Goal: Task Accomplishment & Management: Use online tool/utility

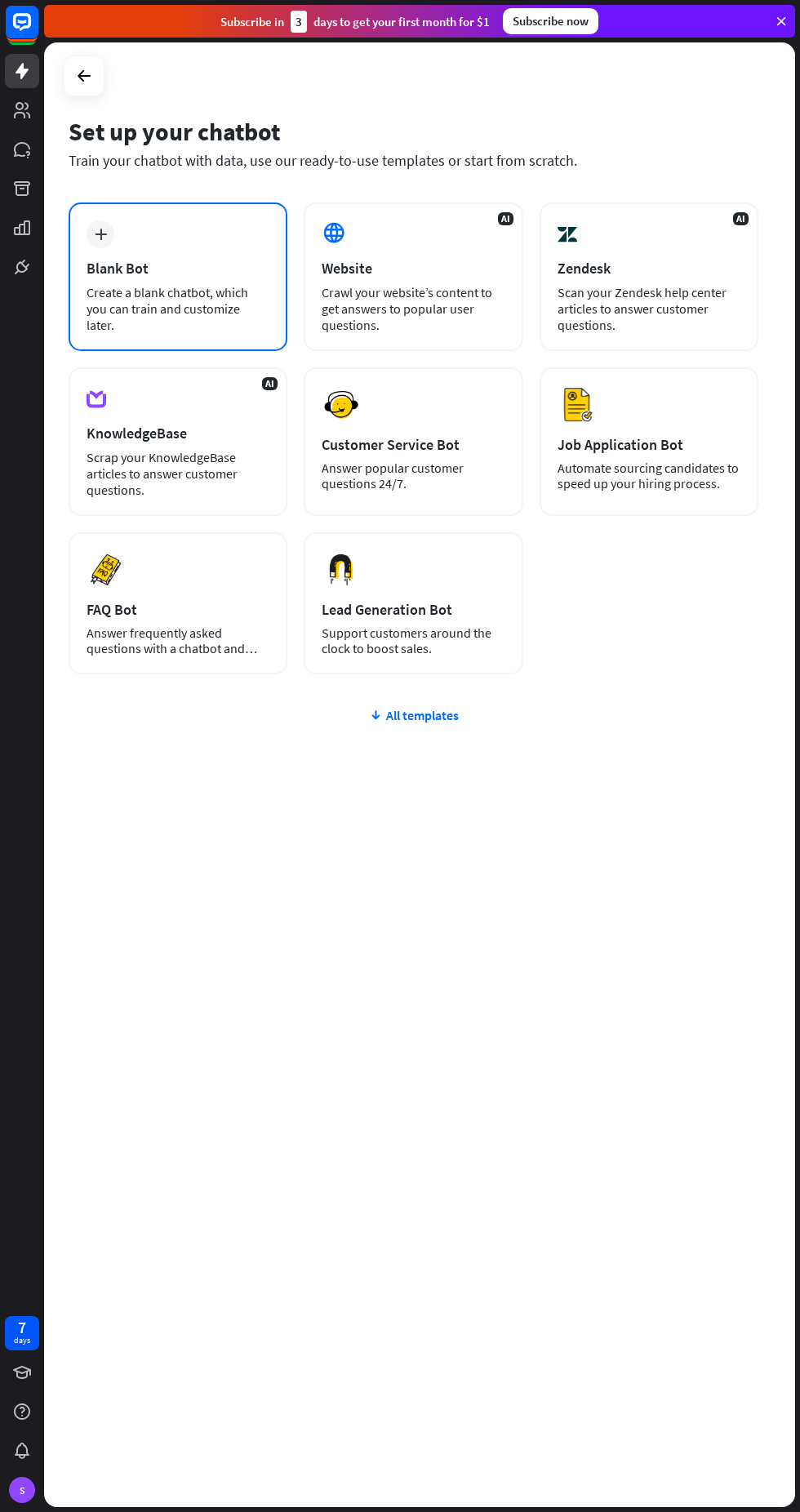
click at [177, 266] on div "Blank Bot" at bounding box center [178, 268] width 183 height 19
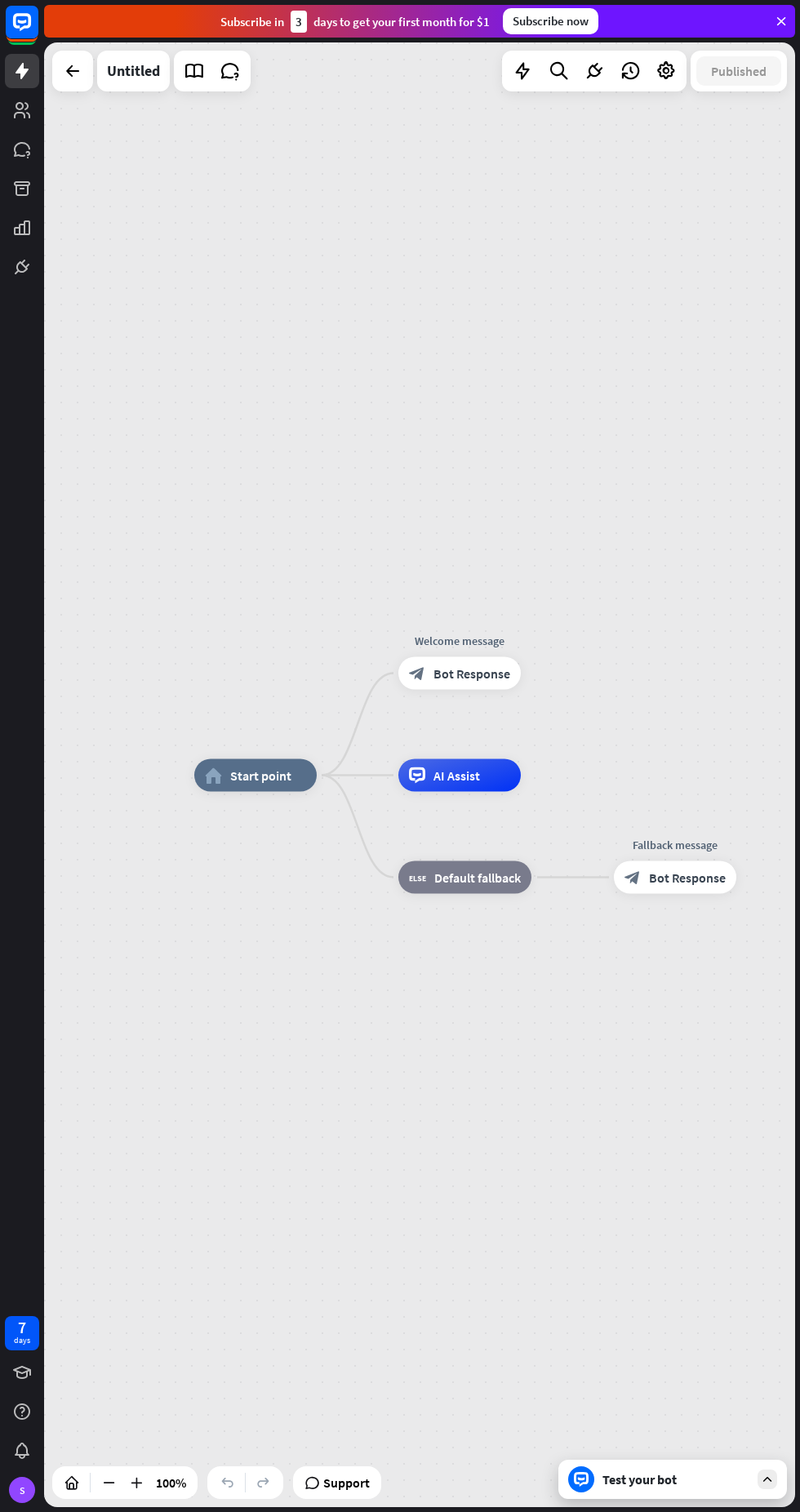
click at [266, 786] on div "home_2 Start point" at bounding box center [255, 775] width 123 height 33
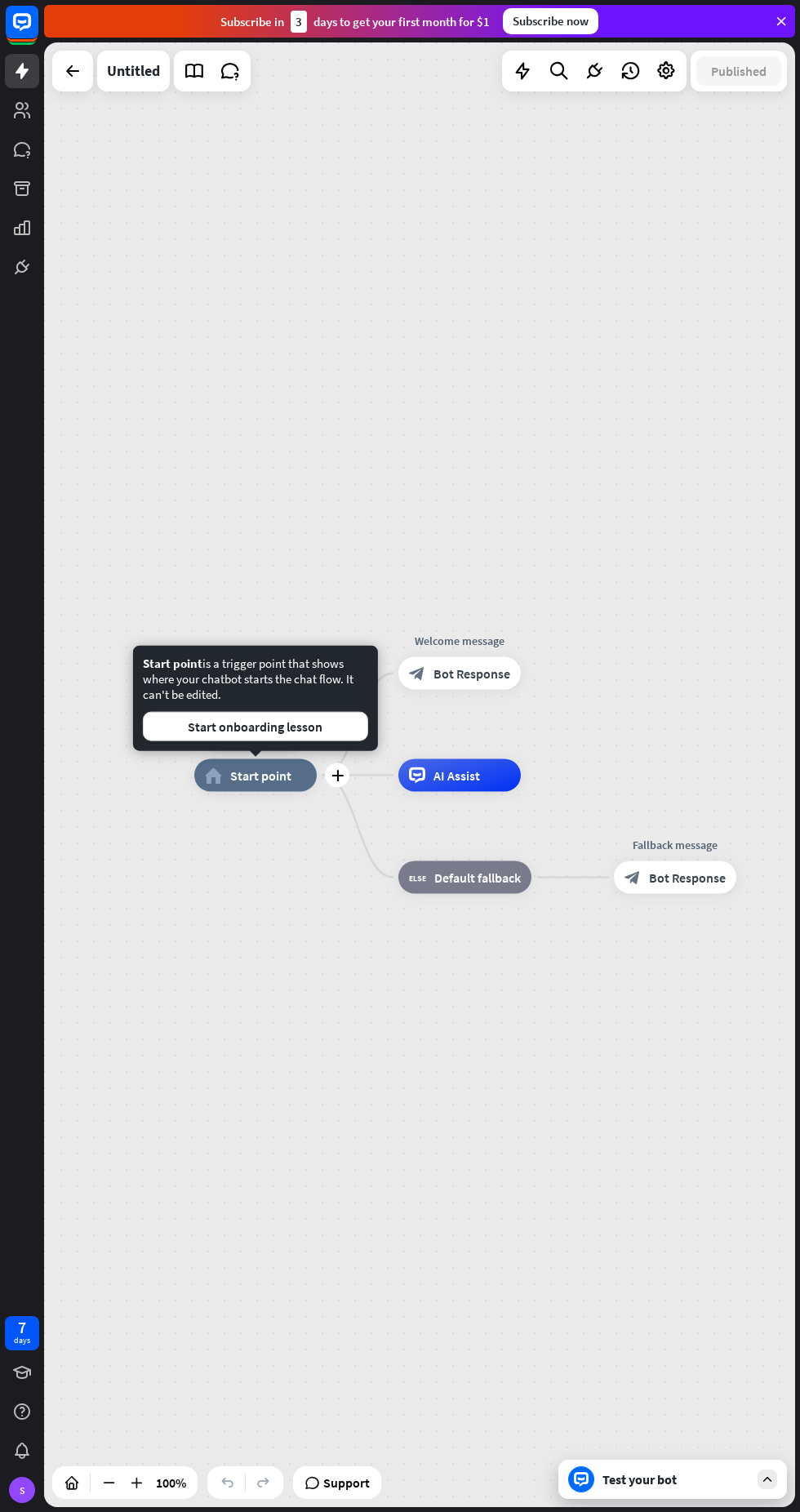
click at [268, 784] on div "home_2 Start point" at bounding box center [255, 775] width 123 height 33
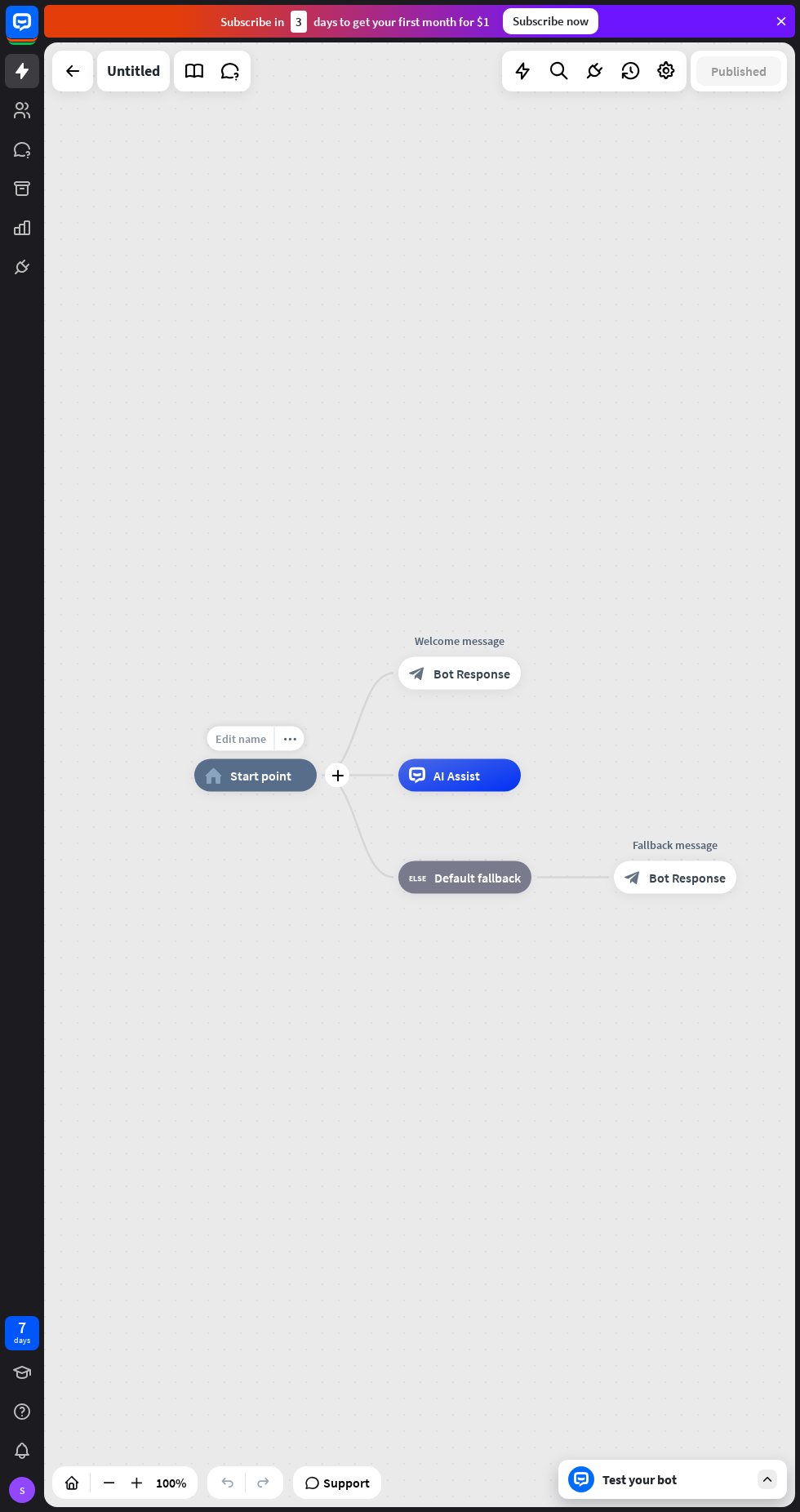
click at [247, 747] on div "Edit name" at bounding box center [241, 739] width 67 height 25
click at [174, 634] on div "plus home_2 Start point Welcome message block_bot_response Bot Response AI Assi…" at bounding box center [420, 774] width 751 height 1464
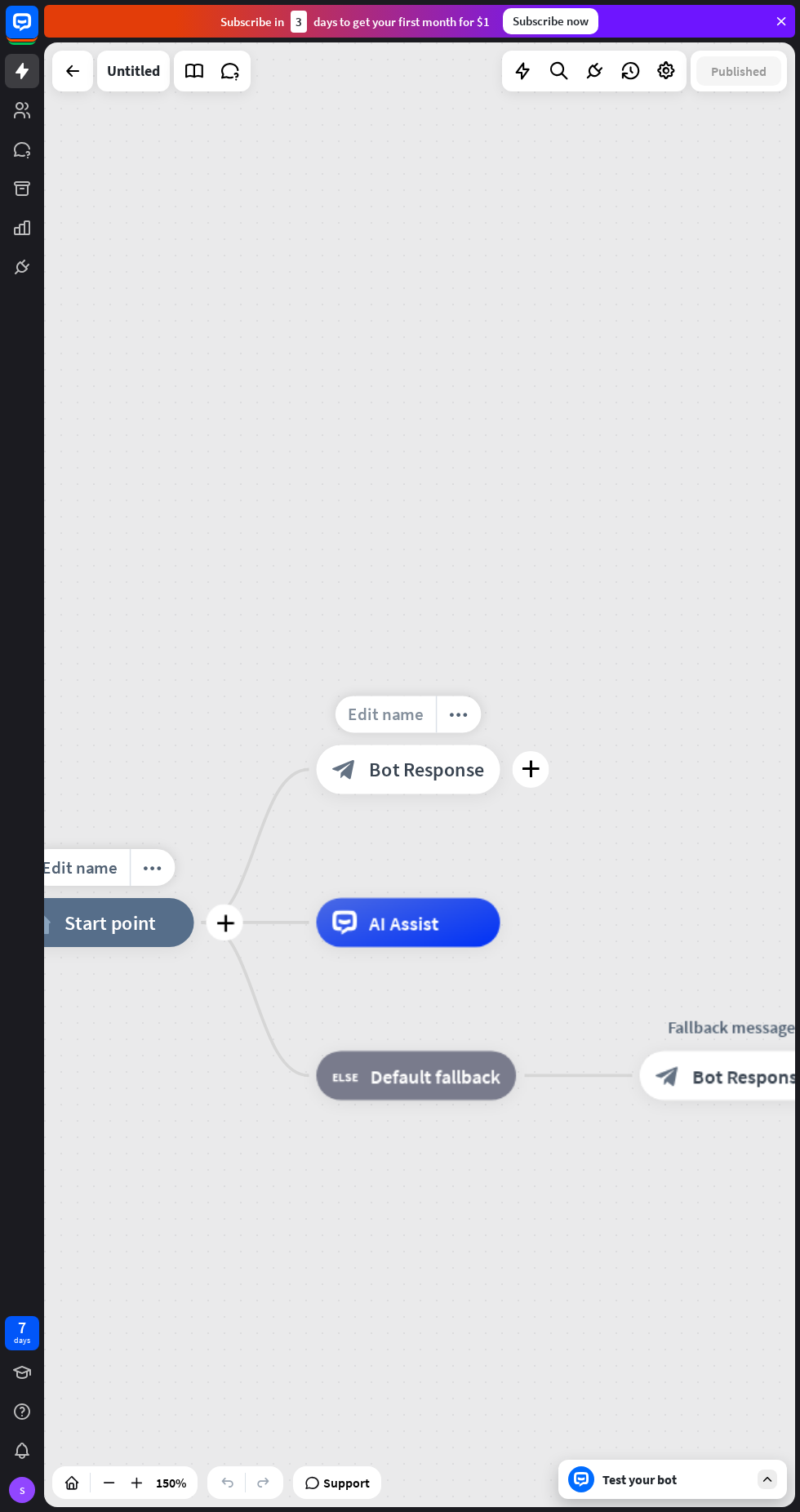
click at [377, 718] on span "Edit name" at bounding box center [386, 713] width 76 height 22
type input "*"
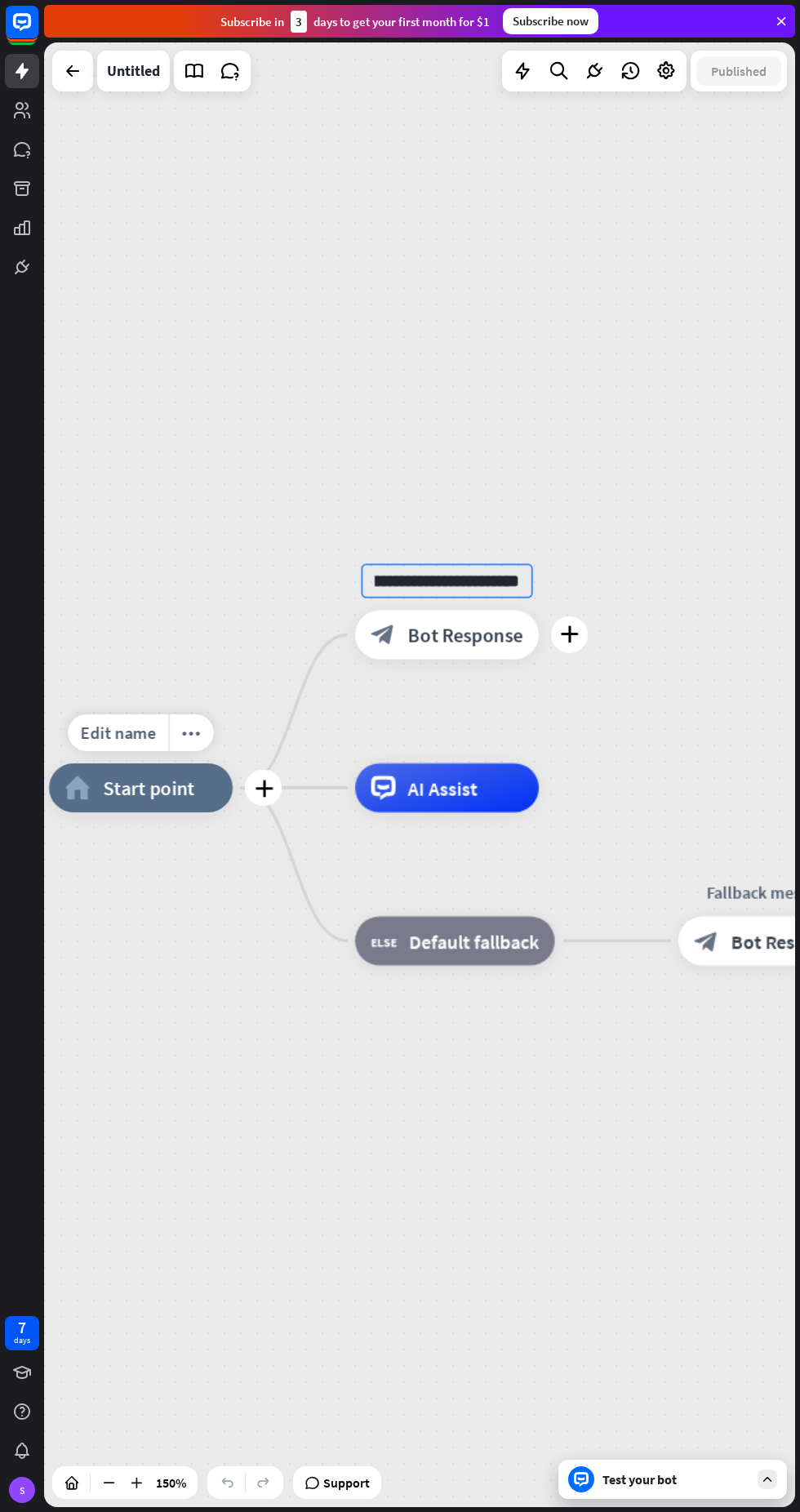
type input "**********"
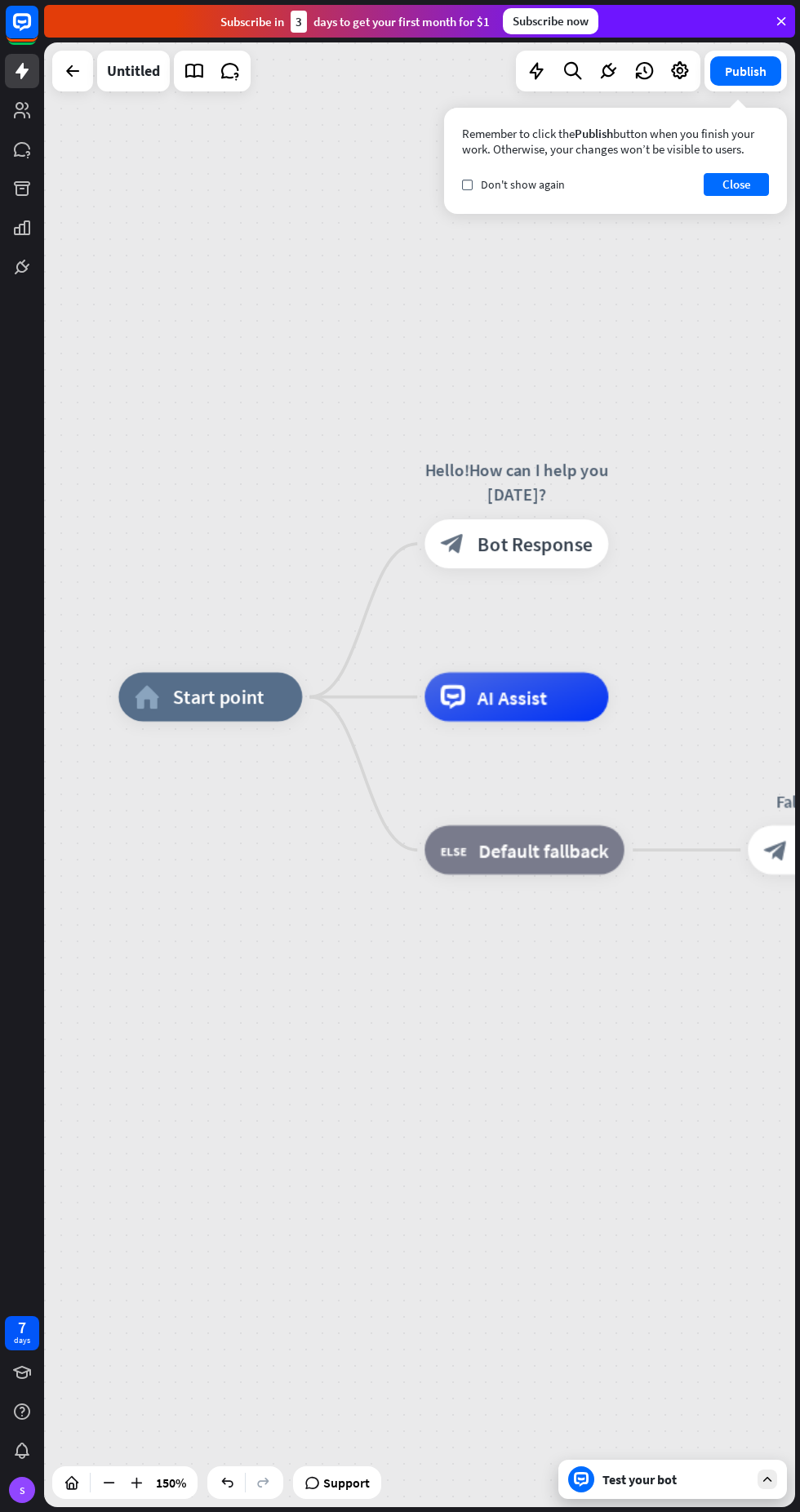
click at [558, 558] on div "block_bot_response Bot Response" at bounding box center [516, 543] width 184 height 49
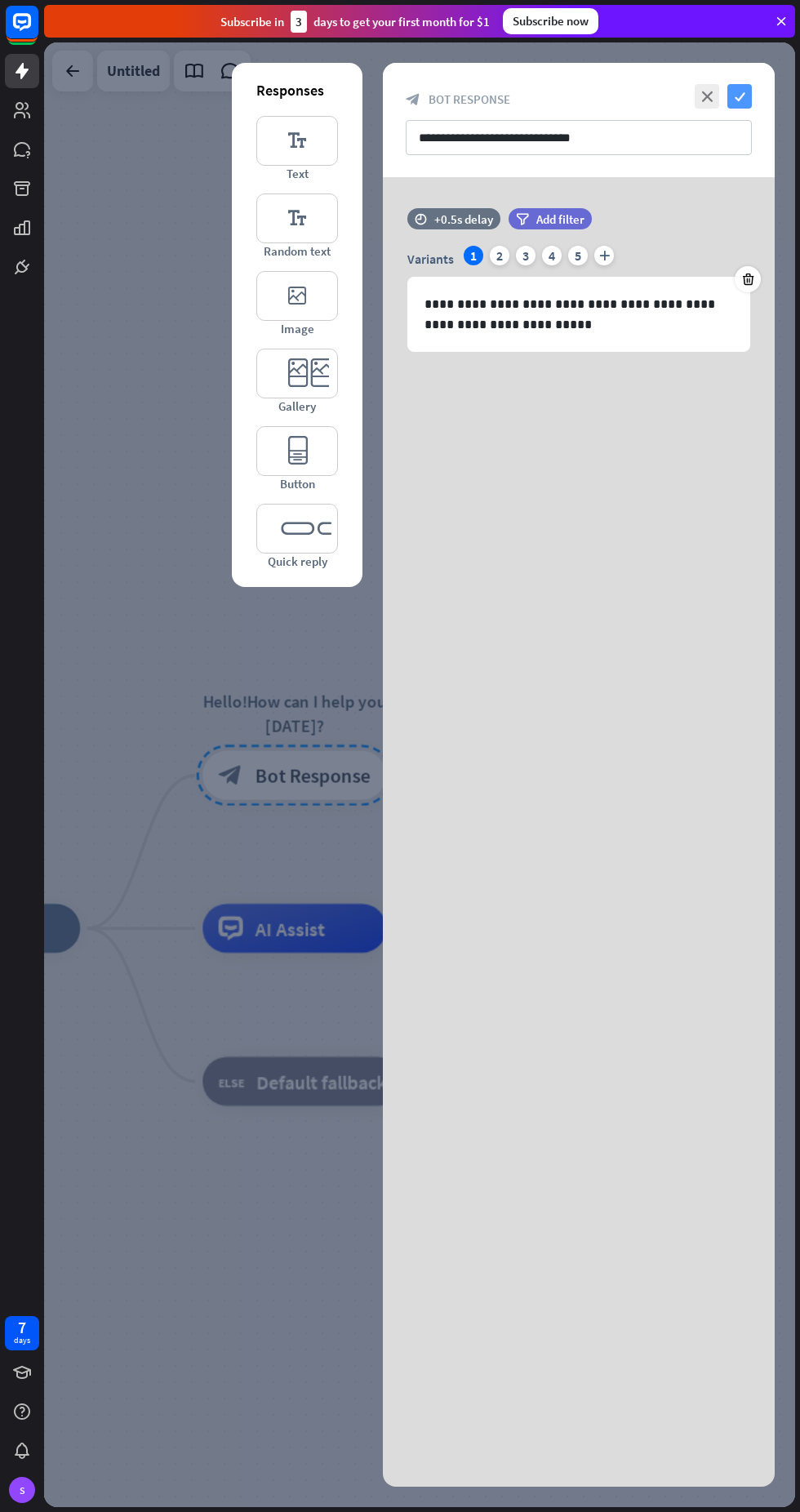
click at [739, 95] on icon "check" at bounding box center [740, 96] width 25 height 25
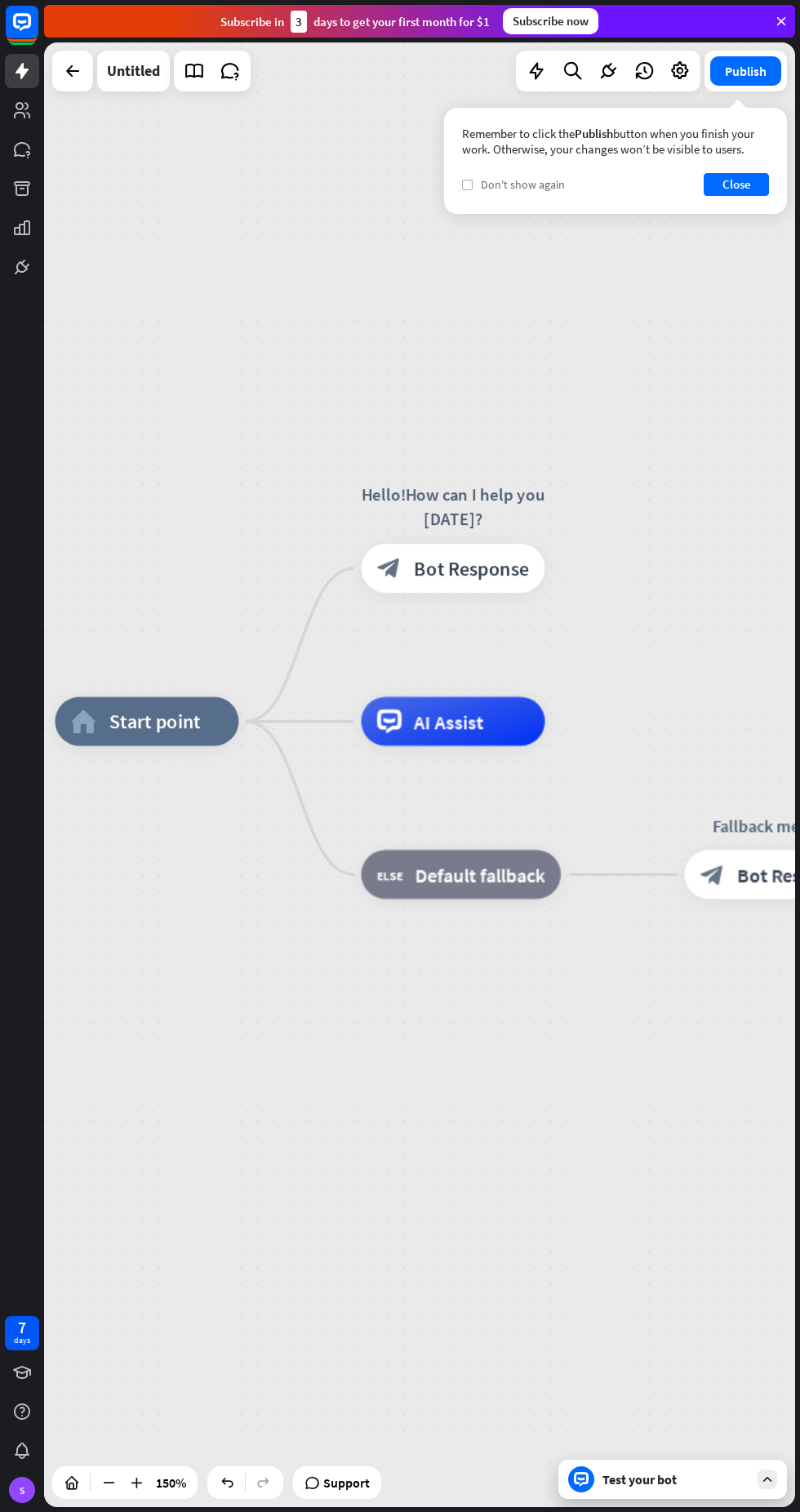
click at [467, 184] on icon "check" at bounding box center [468, 185] width 7 height 7
click at [725, 201] on div "Remember to click the Publish button when you finish your work. Otherwise, your…" at bounding box center [616, 161] width 343 height 106
click at [735, 201] on div "Remember to click the Publish button when you finish your work. Otherwise, your…" at bounding box center [616, 161] width 343 height 106
click at [715, 178] on button "Close" at bounding box center [736, 185] width 65 height 23
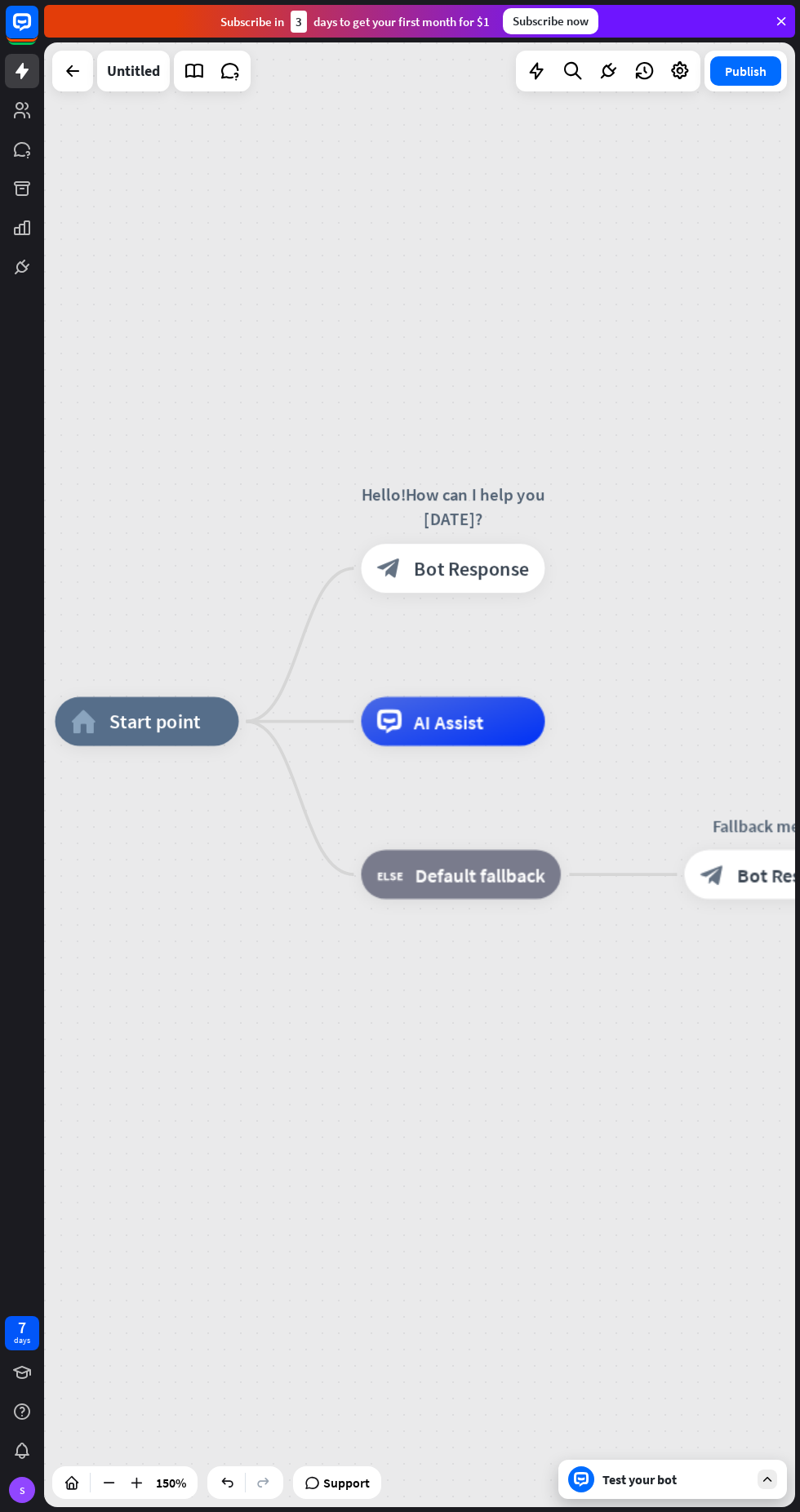
click at [482, 575] on span "Bot Response" at bounding box center [471, 568] width 115 height 25
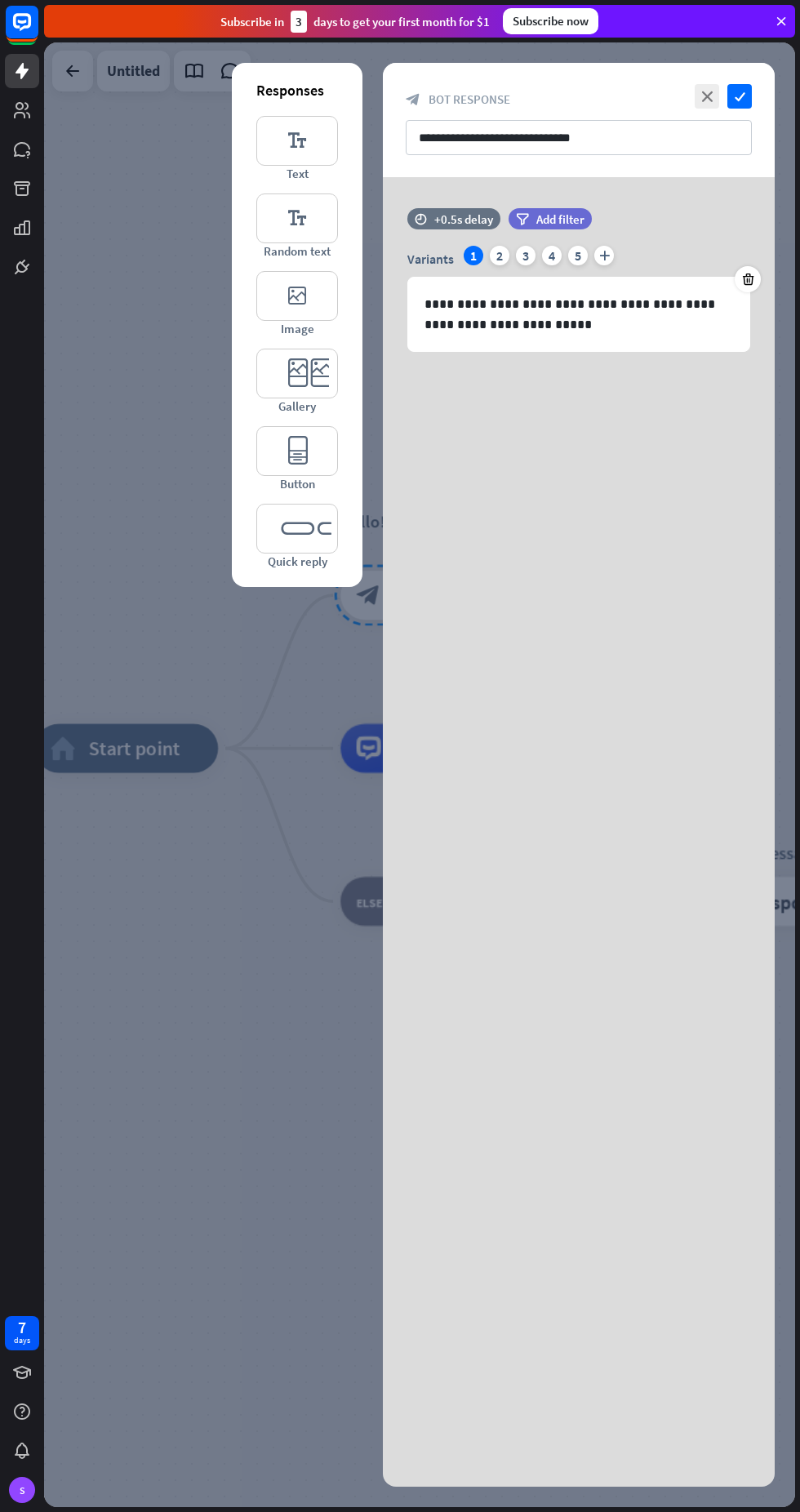
click at [579, 591] on div "**********" at bounding box center [578, 774] width 392 height 1424
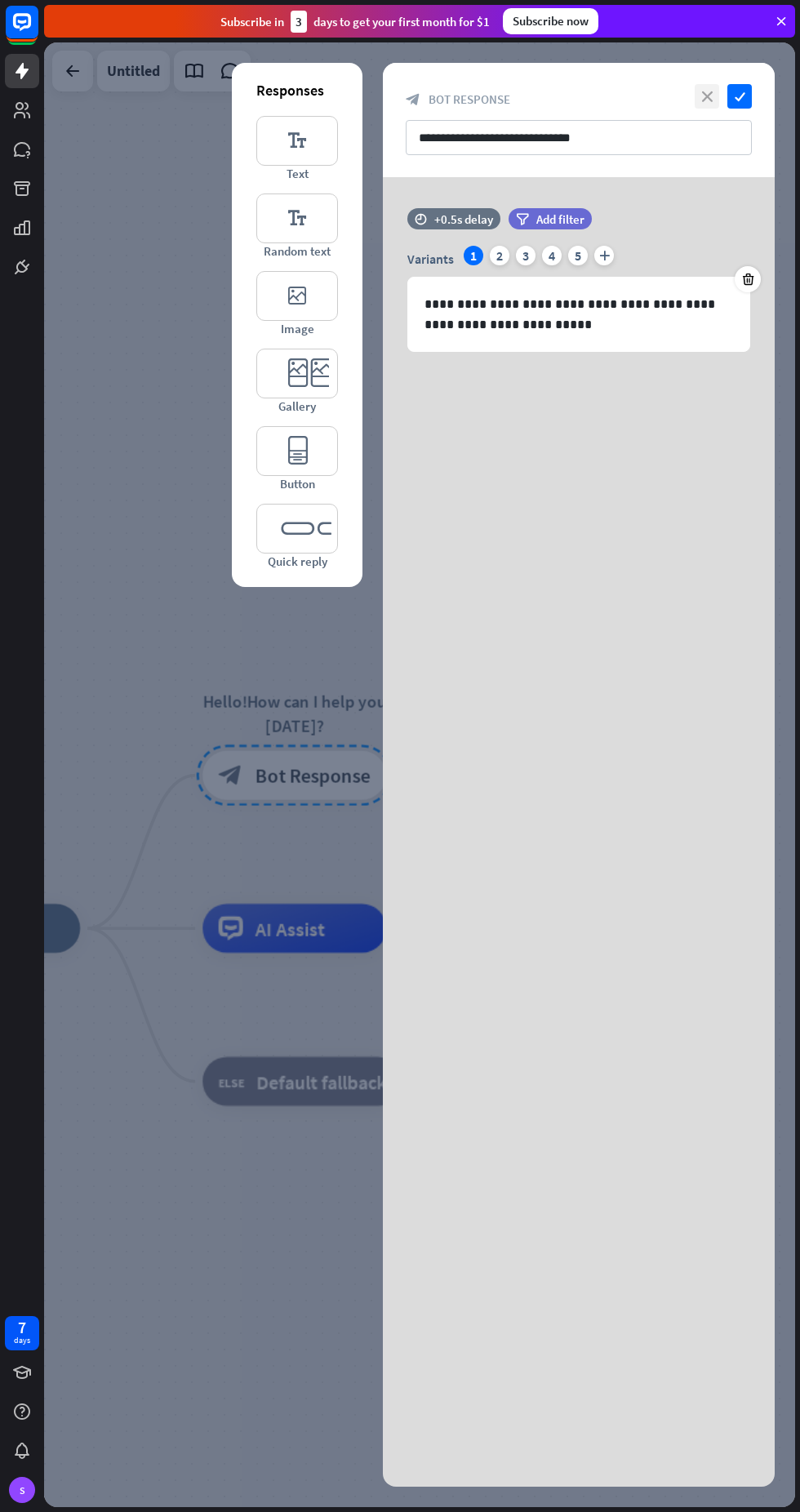
click at [706, 95] on icon "close" at bounding box center [707, 96] width 25 height 25
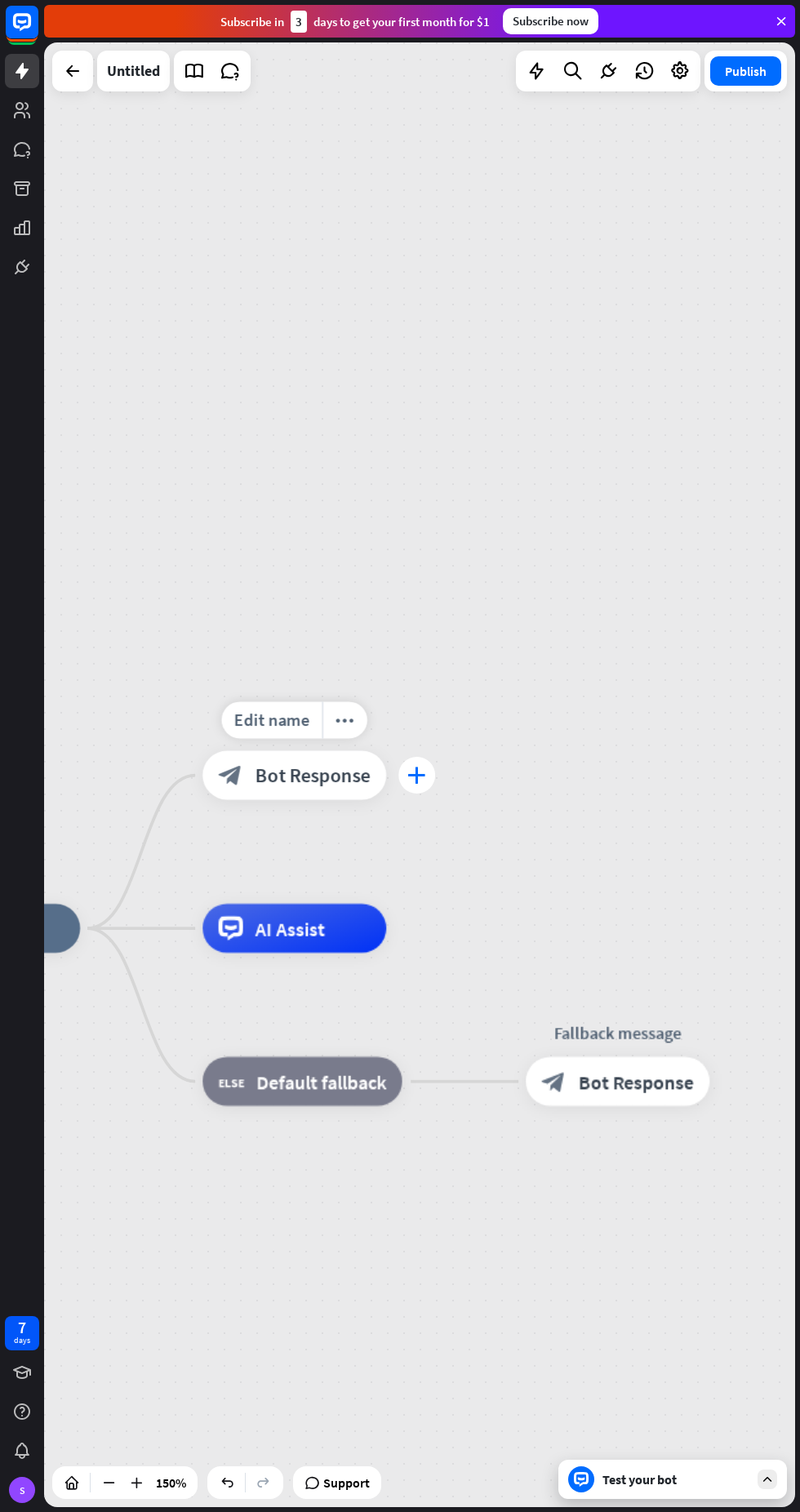
click at [410, 781] on icon "plus" at bounding box center [416, 774] width 19 height 17
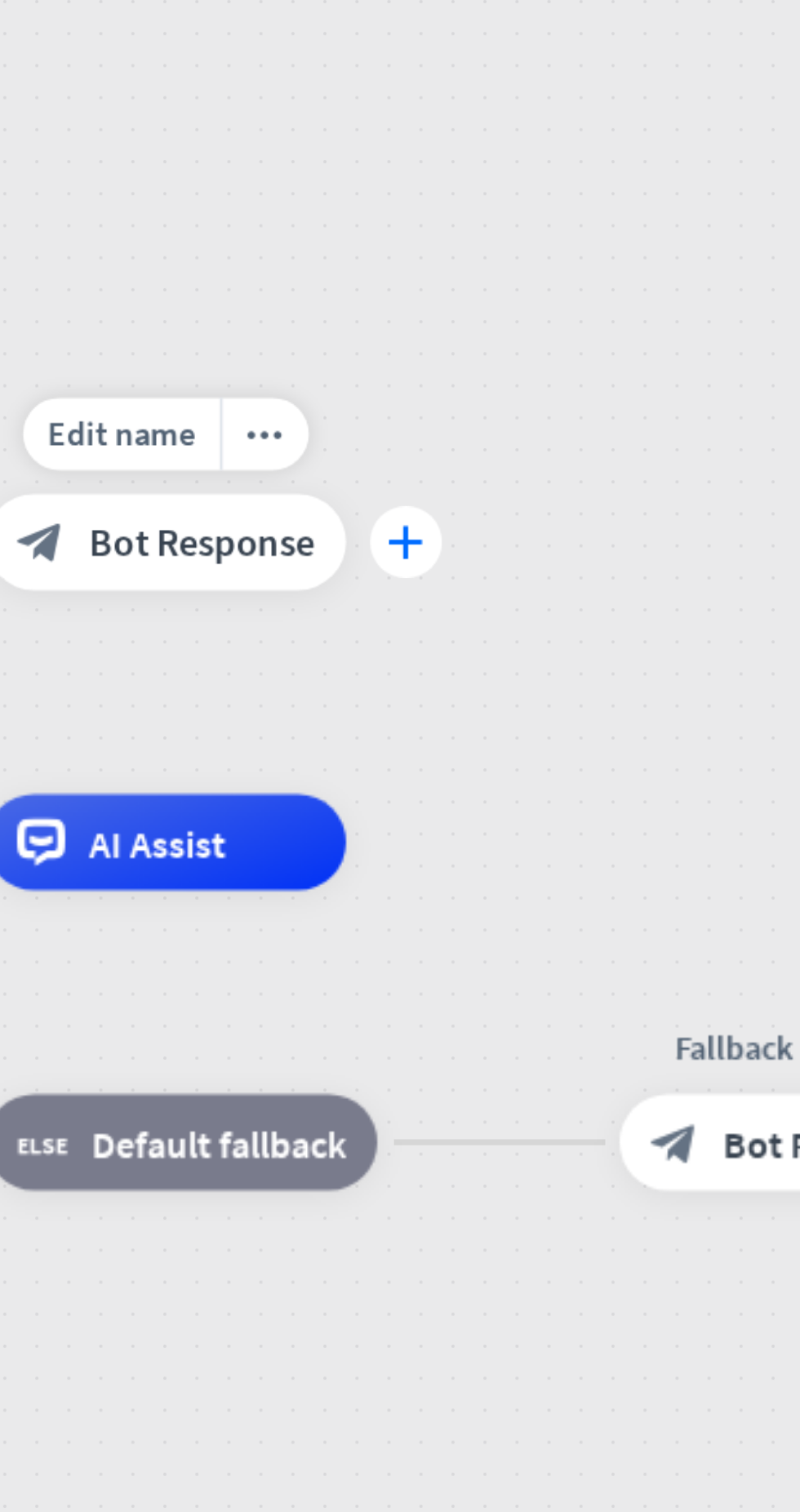
click at [497, 604] on icon "plus" at bounding box center [494, 612] width 19 height 17
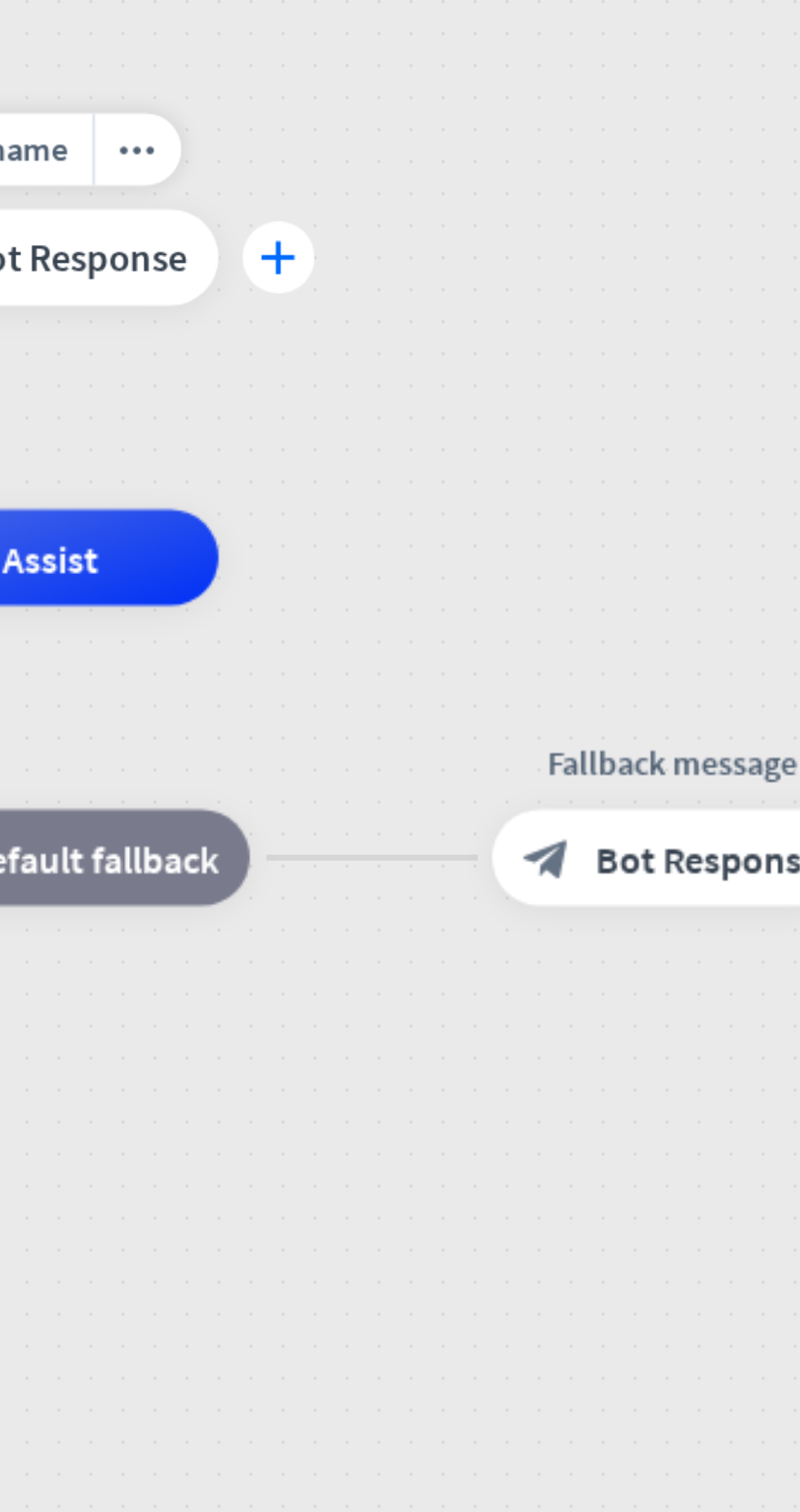
click at [520, 472] on icon "plus" at bounding box center [516, 467] width 19 height 17
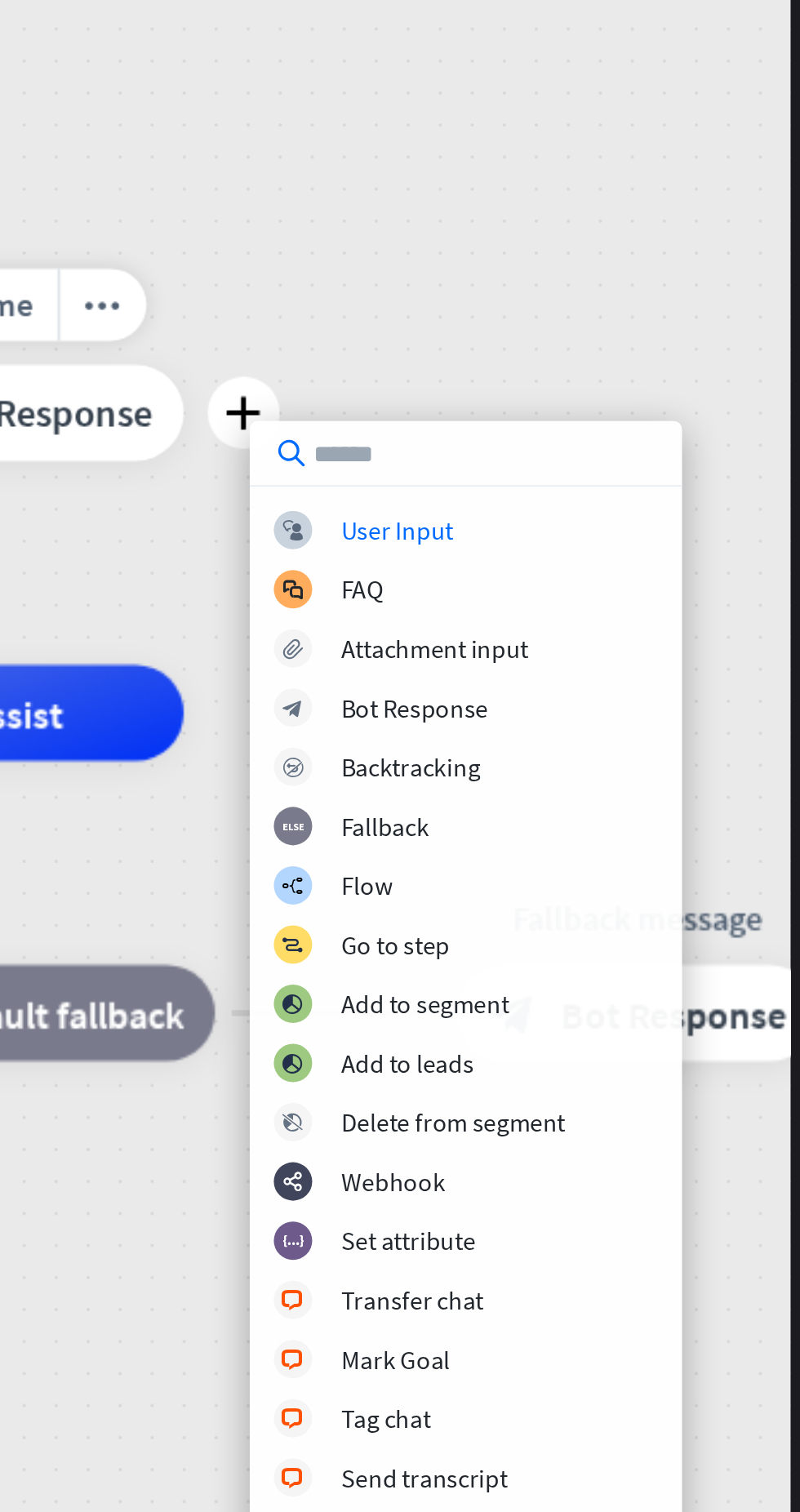
click at [723, 330] on div "home_2 Start point Edit name more_horiz plus block_bot_response Bot Response AI…" at bounding box center [420, 774] width 751 height 1464
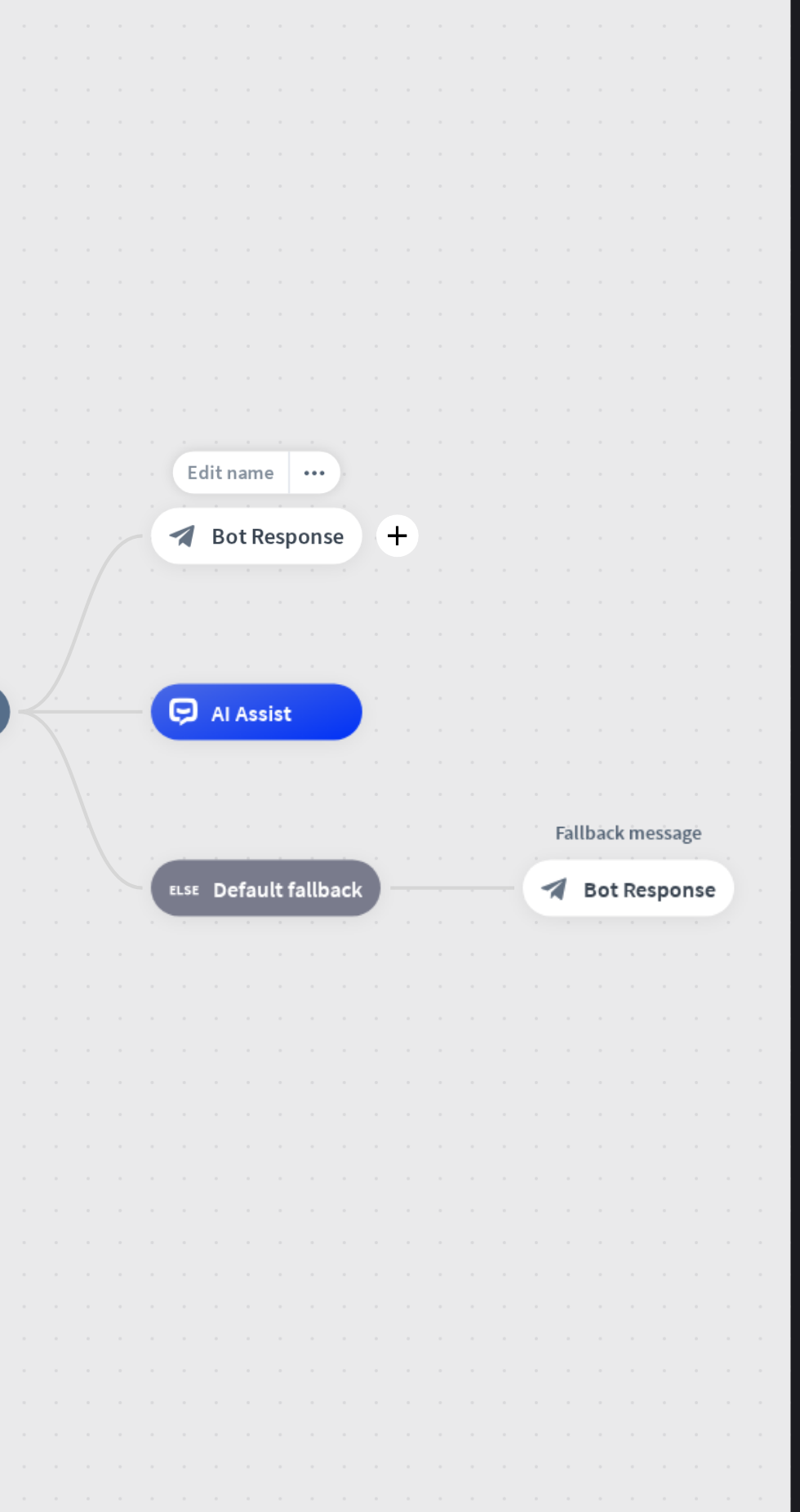
click at [514, 488] on span "Edit name" at bounding box center [509, 482] width 45 height 13
click at [458, 403] on div "**********" at bounding box center [420, 774] width 751 height 1464
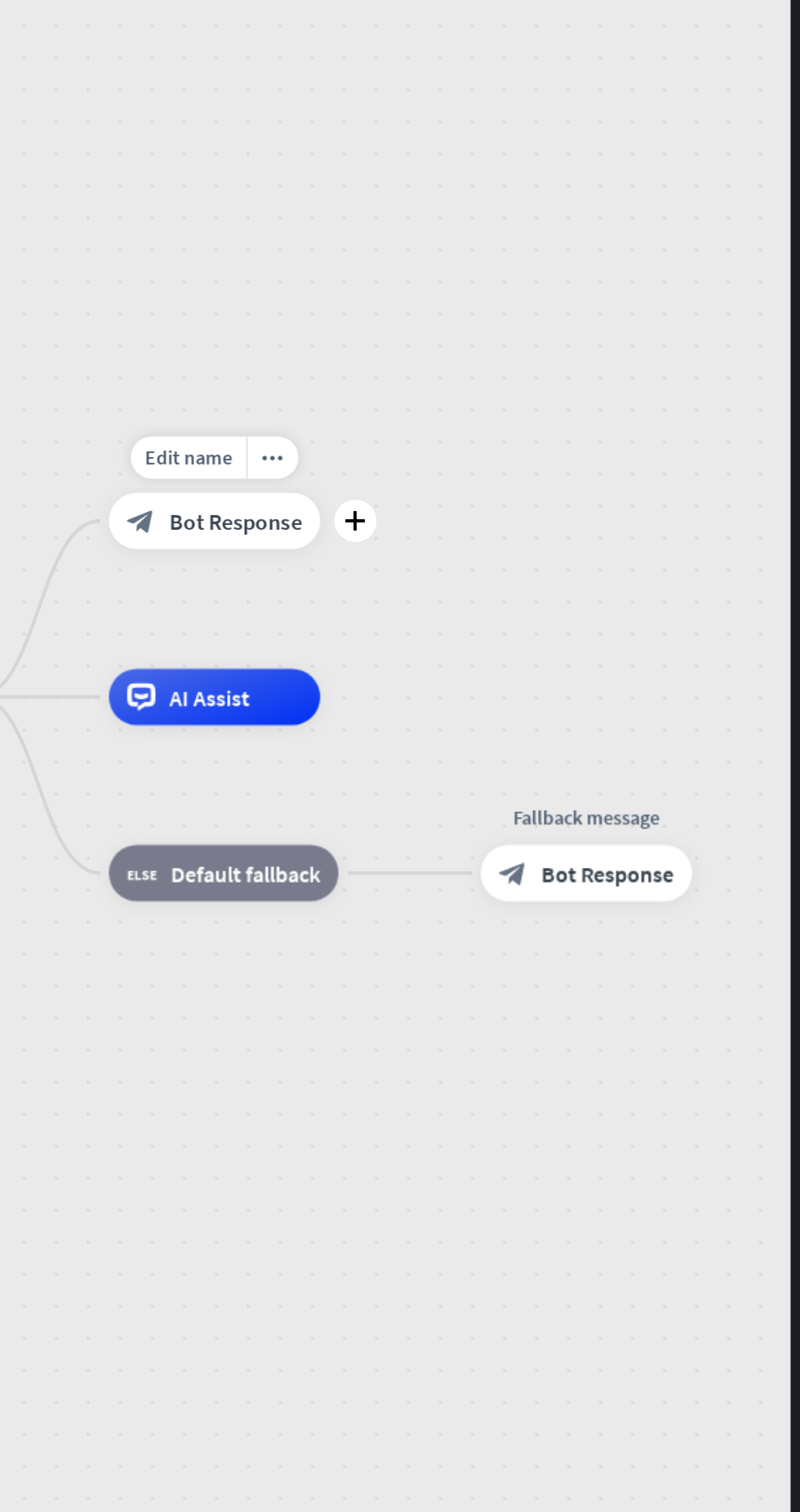
click at [490, 610] on div "AI Assist" at bounding box center [501, 597] width 108 height 28
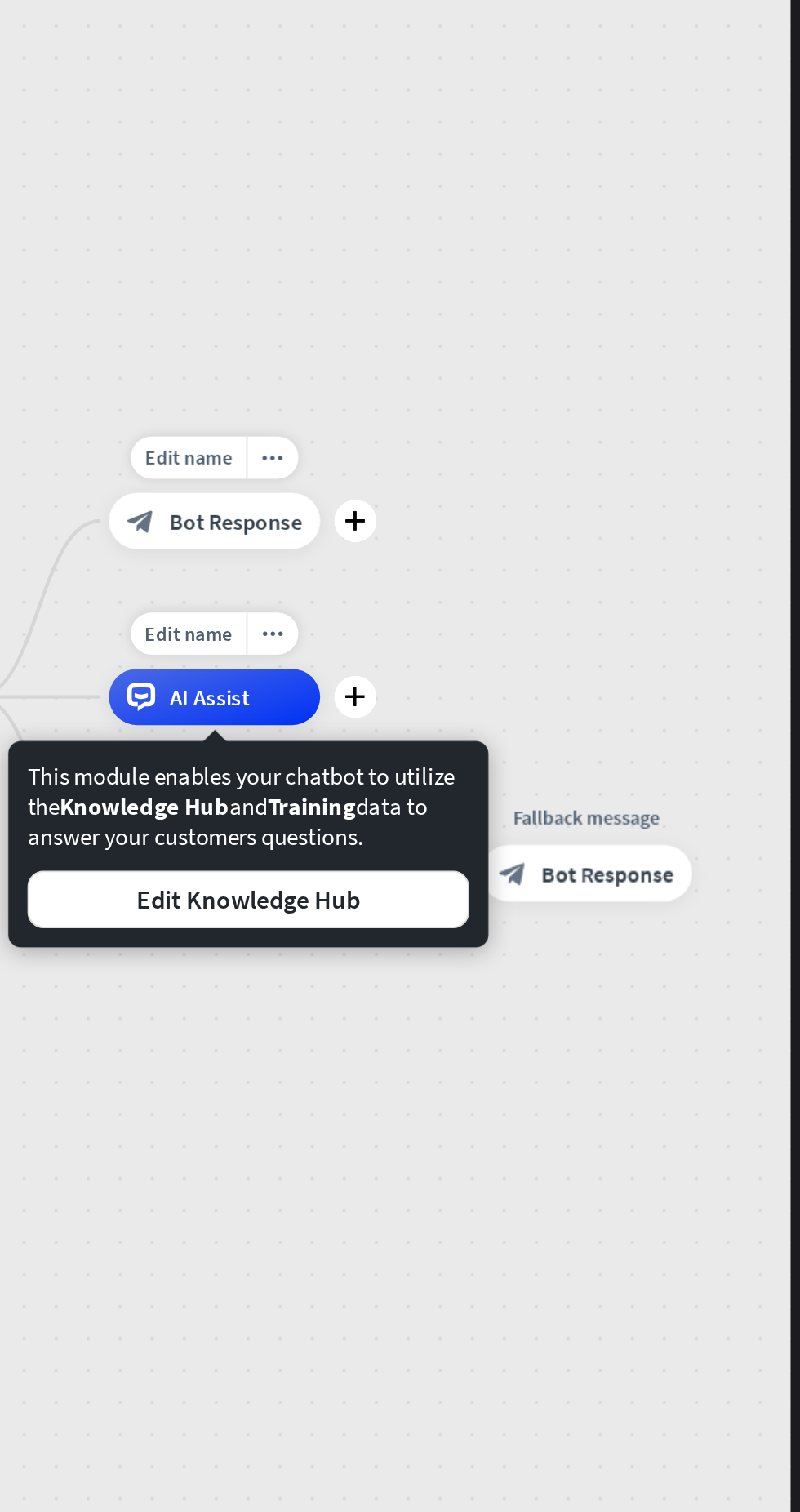
click at [666, 835] on div "home_2 Start point Edit name more_horiz plus block_bot_response Bot Response Ed…" at bounding box center [598, 1242] width 661 height 1289
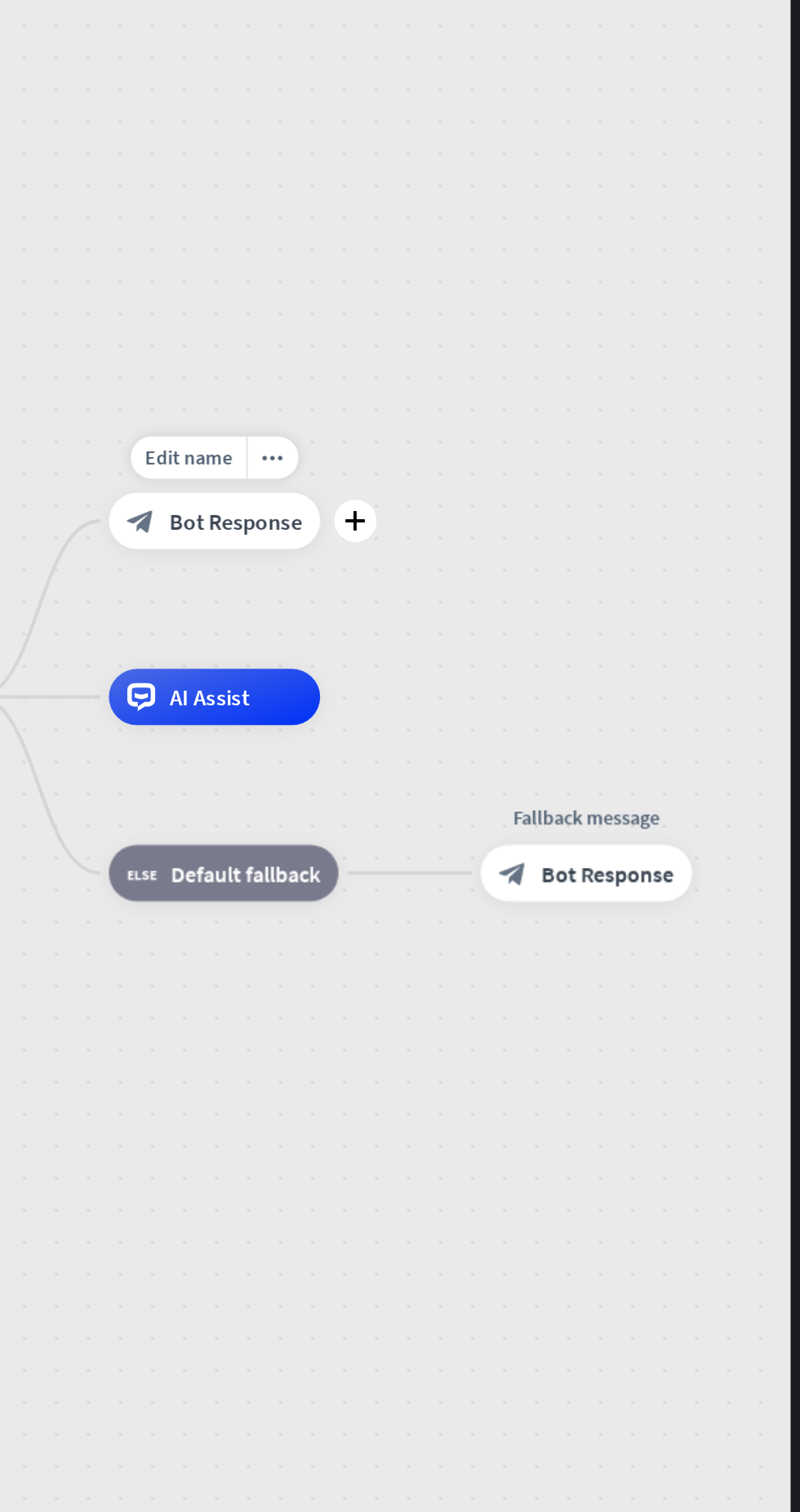
click at [476, 696] on div "block_fallback Default fallback" at bounding box center [506, 688] width 117 height 28
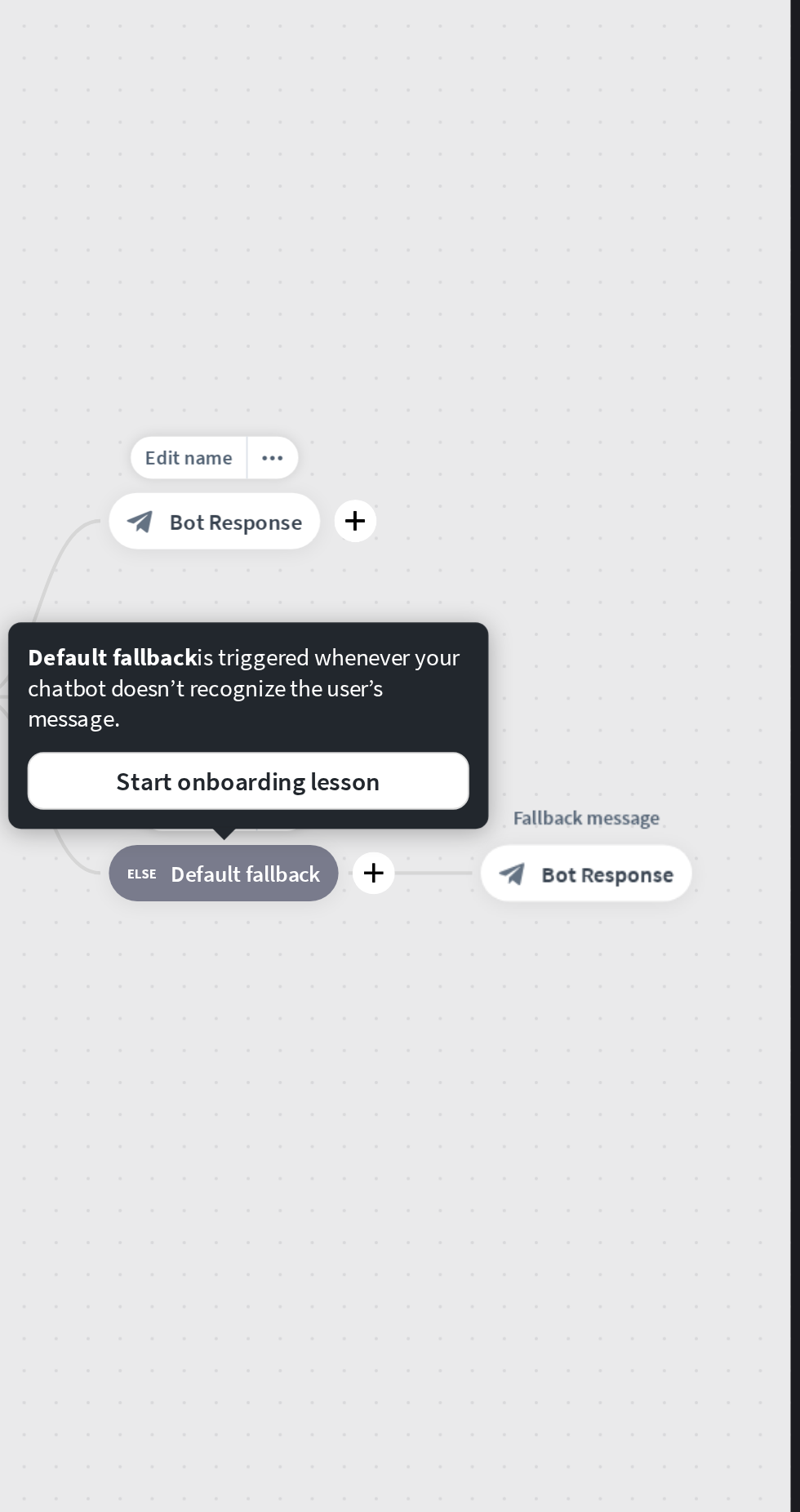
click at [655, 884] on div "home_2 Start point Edit name more_horiz plus block_bot_response Bot Response AI…" at bounding box center [598, 1242] width 661 height 1289
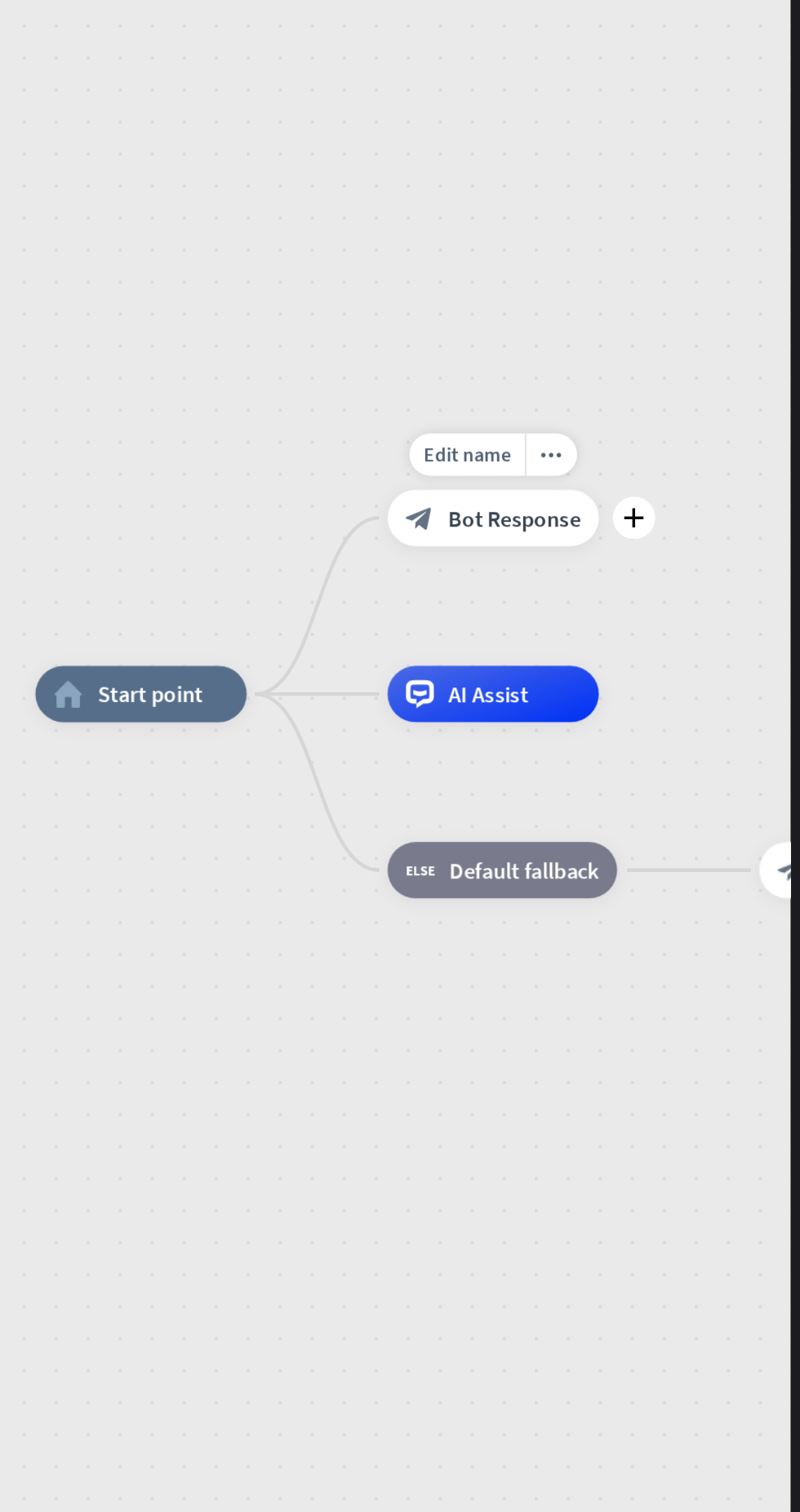
click at [472, 609] on div "home_2 Start point" at bounding box center [464, 596] width 108 height 28
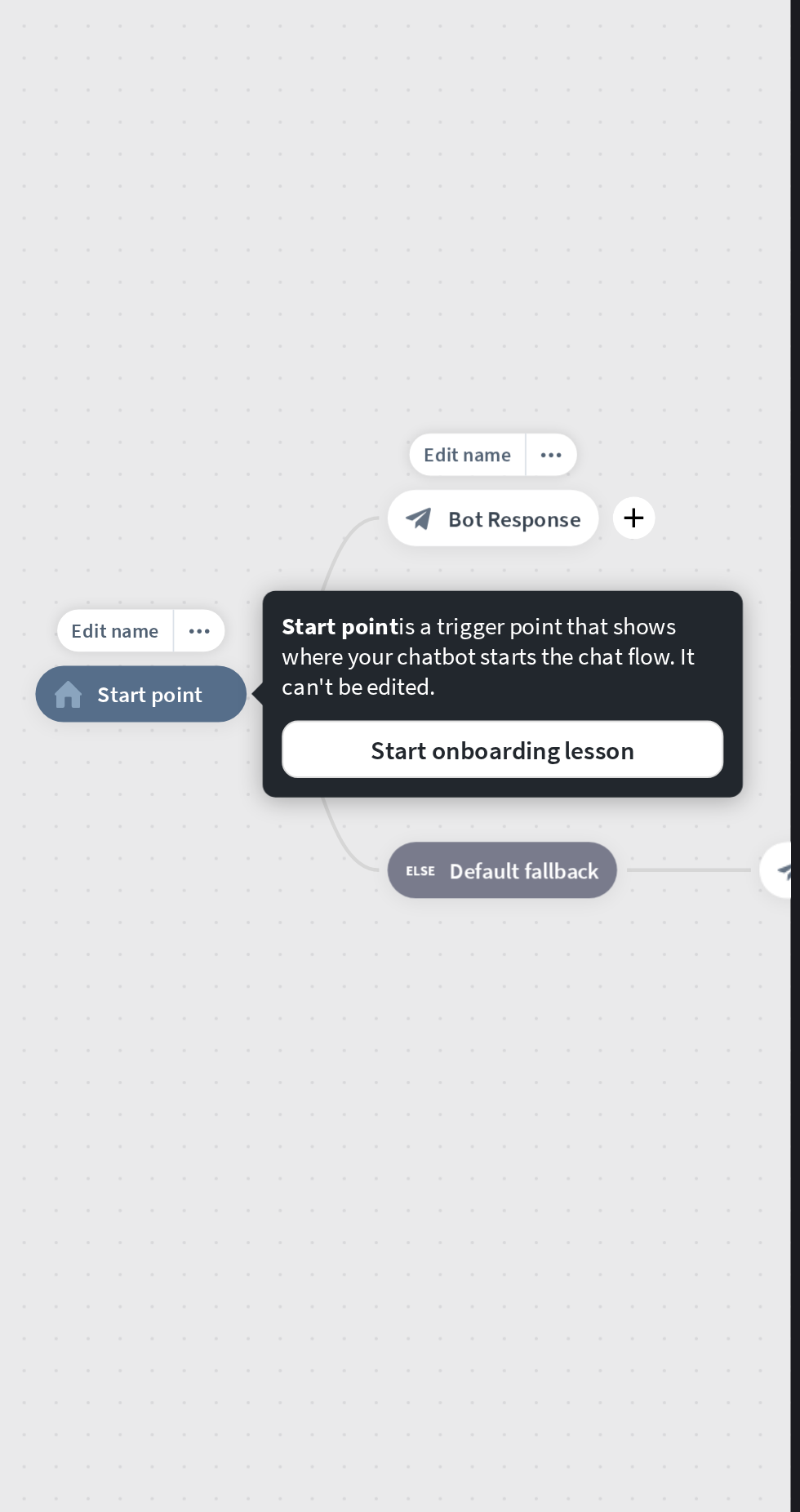
click at [455, 475] on div "Edit name more_horiz plus home_2 Start point Edit name more_horiz plus block_bo…" at bounding box center [420, 774] width 751 height 1464
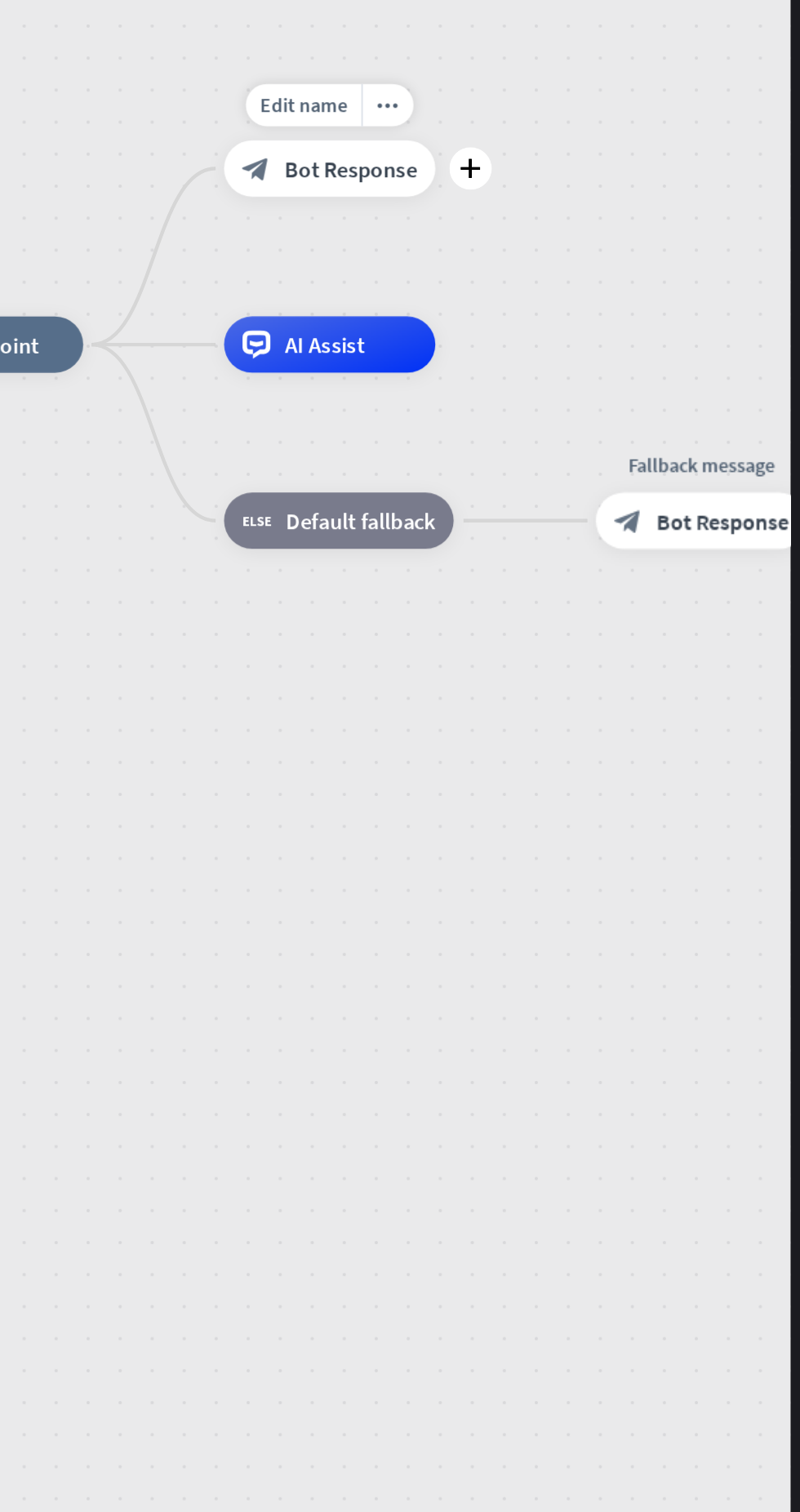
click at [565, 520] on div "block_fallback Default fallback" at bounding box center [565, 507] width 117 height 28
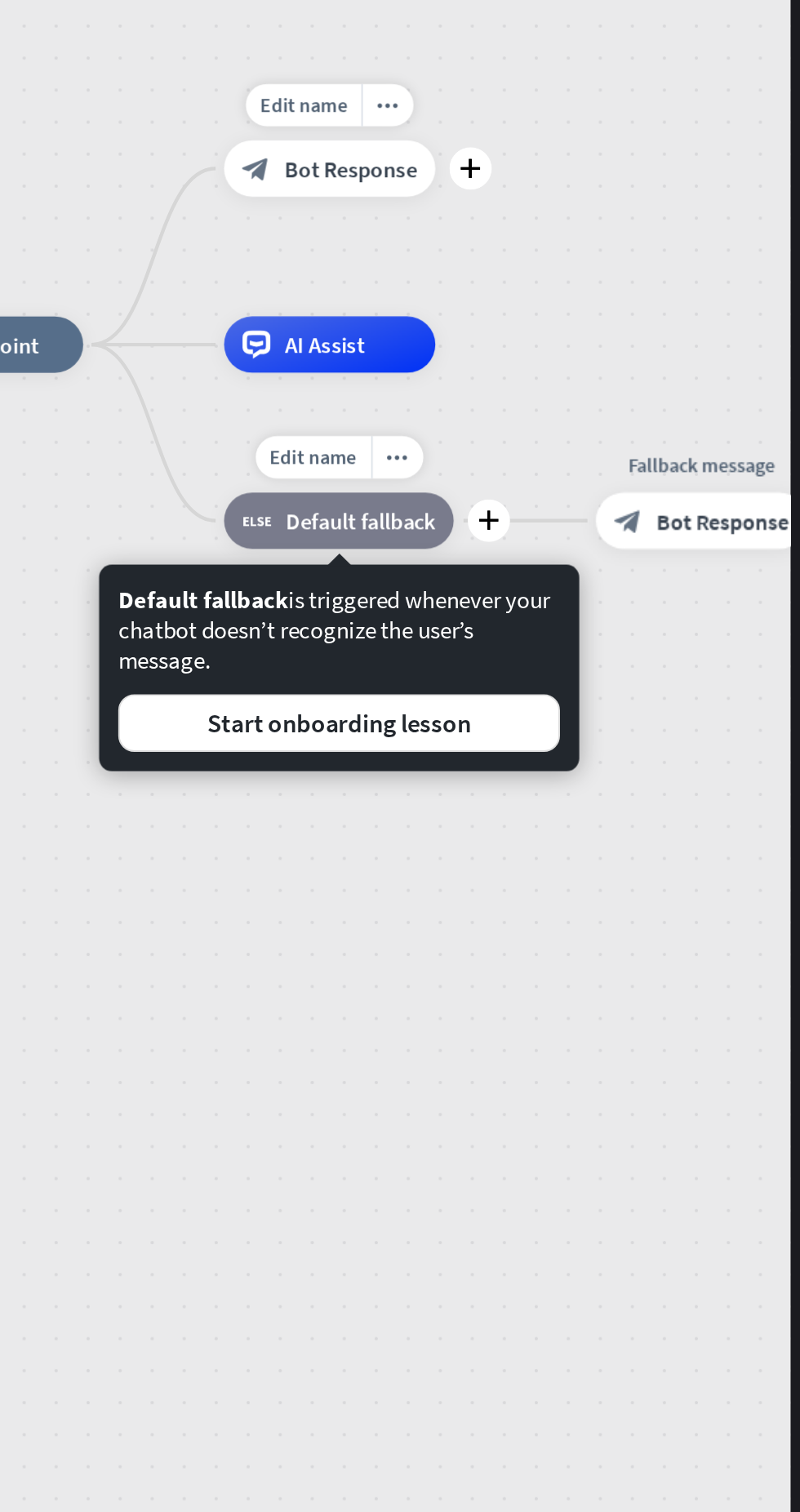
click at [434, 432] on div "home_2 Start point" at bounding box center [381, 417] width 108 height 28
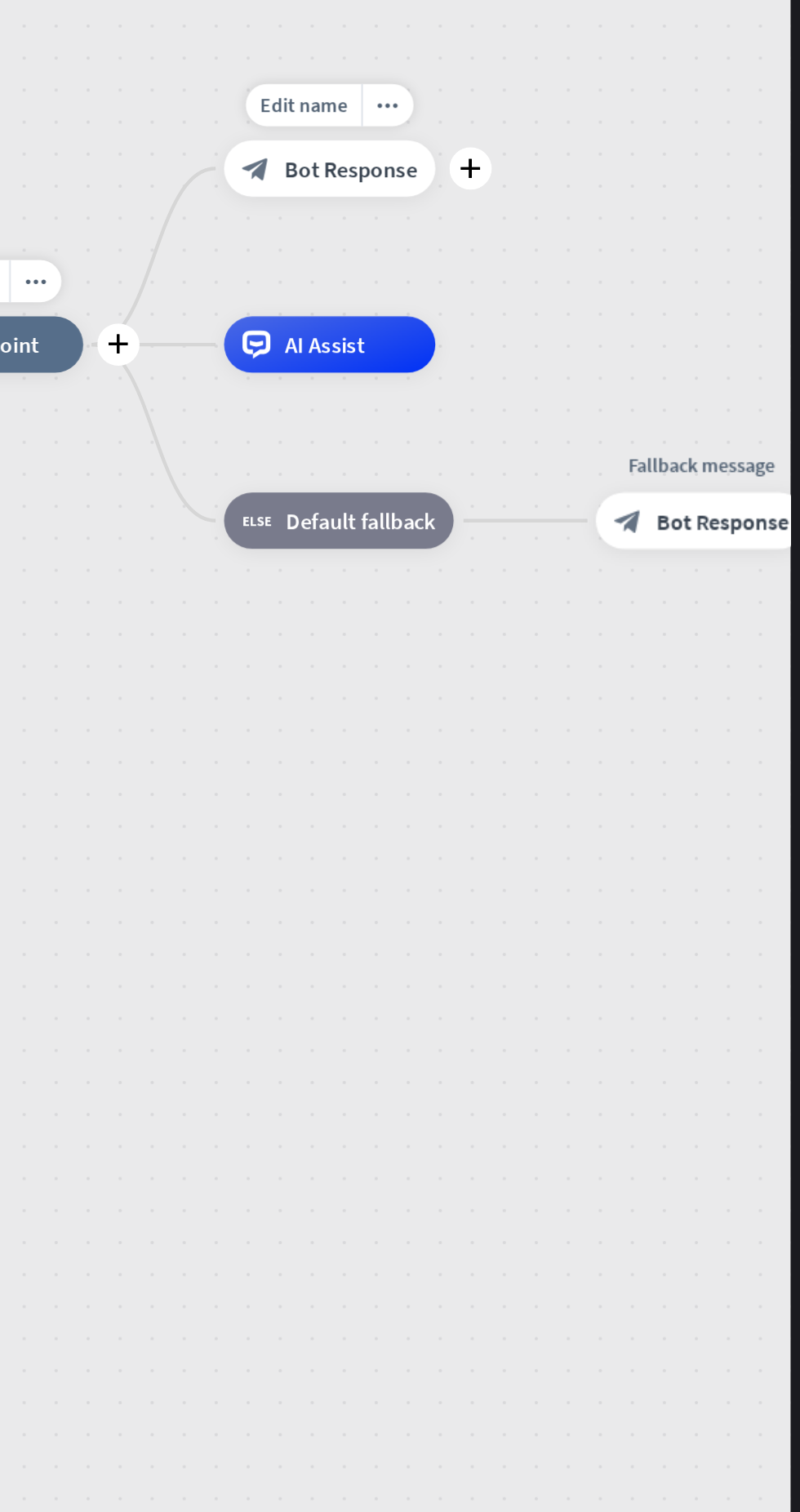
click at [555, 423] on span "AI Assist" at bounding box center [558, 418] width 41 height 15
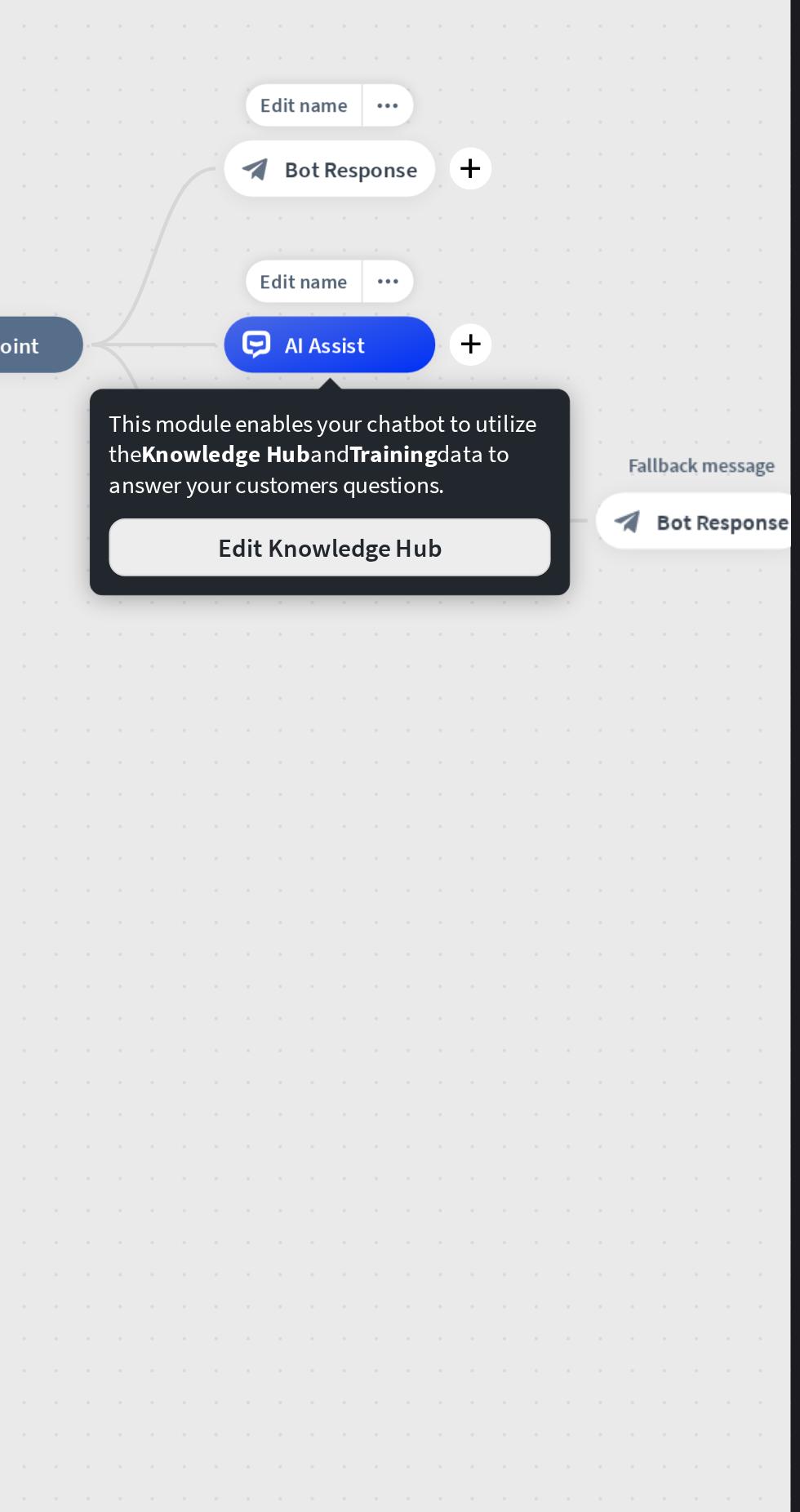
click at [524, 518] on button "Edit Knowledge Hub" at bounding box center [560, 521] width 225 height 29
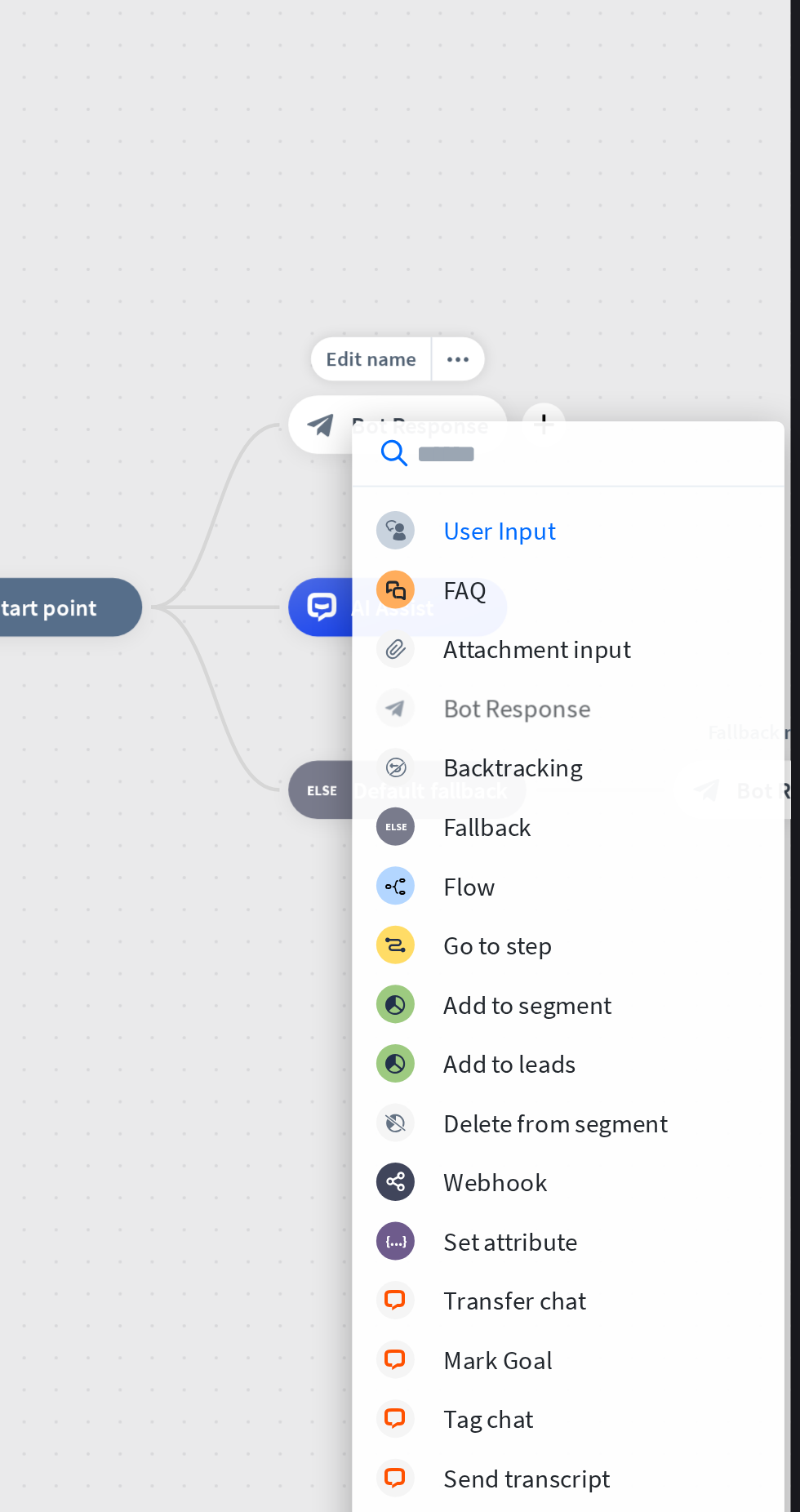
click at [686, 615] on div "Bot Response" at bounding box center [655, 610] width 75 height 16
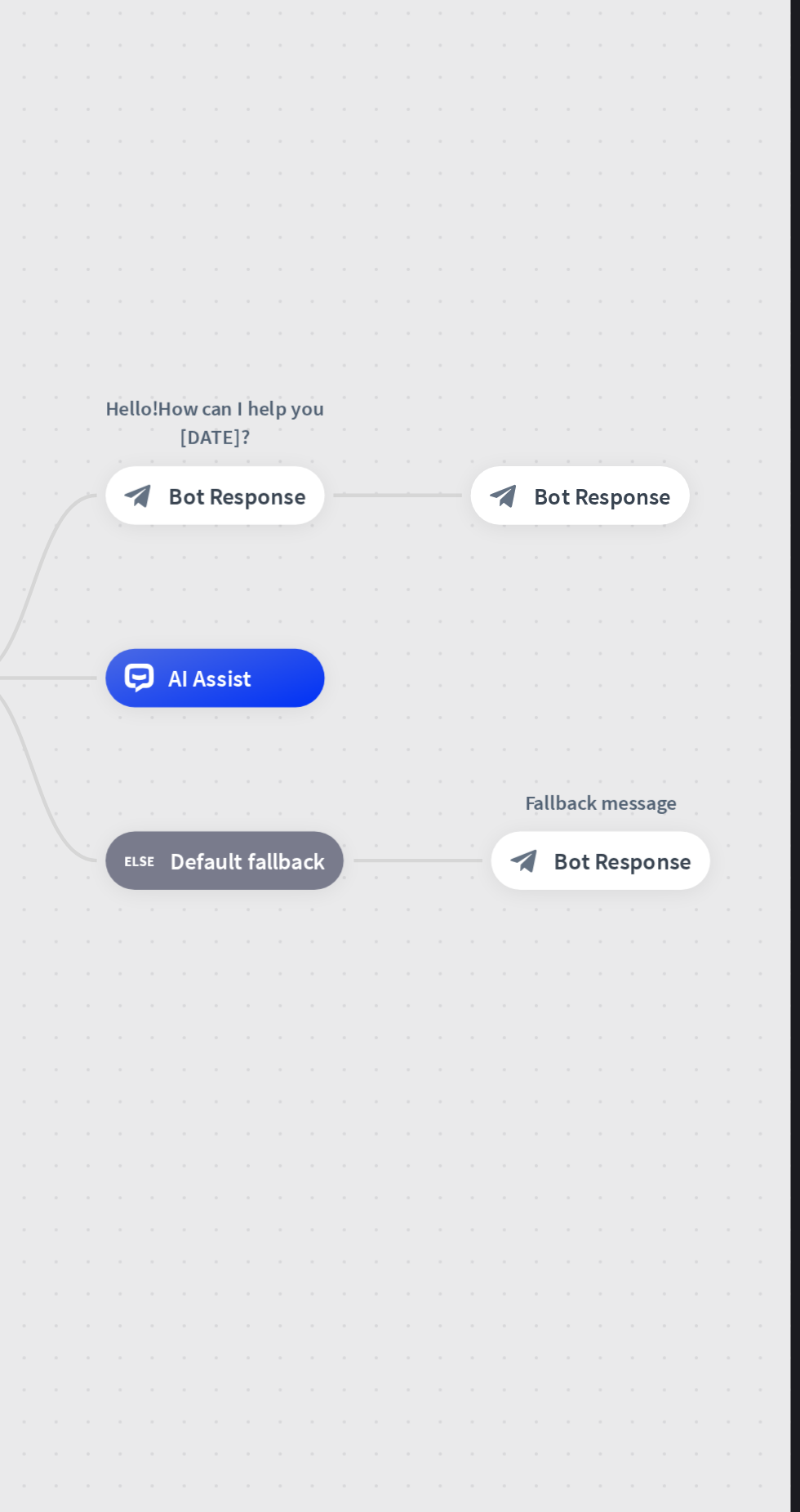
click at [692, 504] on span "Bot Response" at bounding box center [698, 501] width 70 height 15
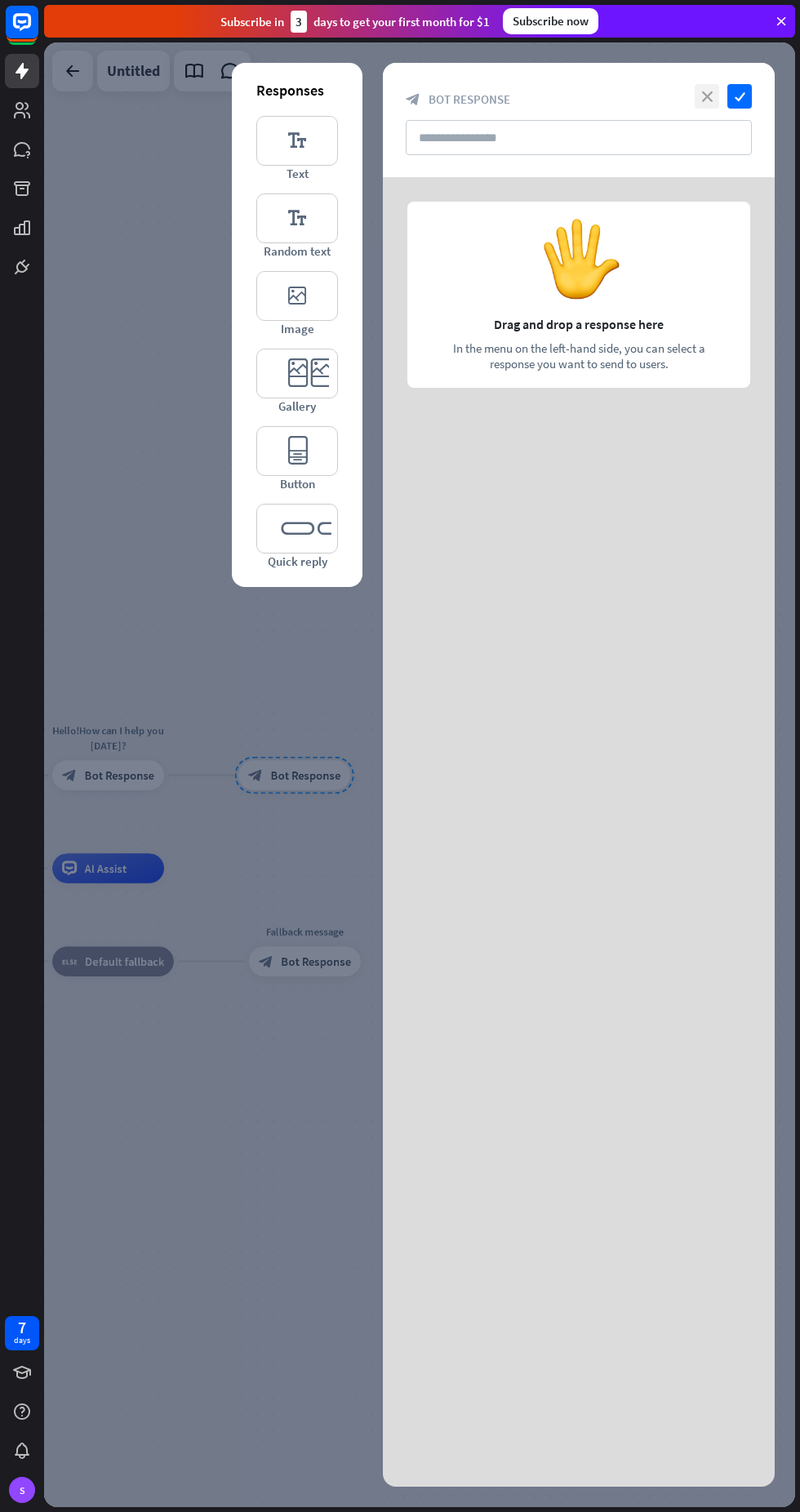
click at [706, 95] on icon "close" at bounding box center [707, 96] width 25 height 25
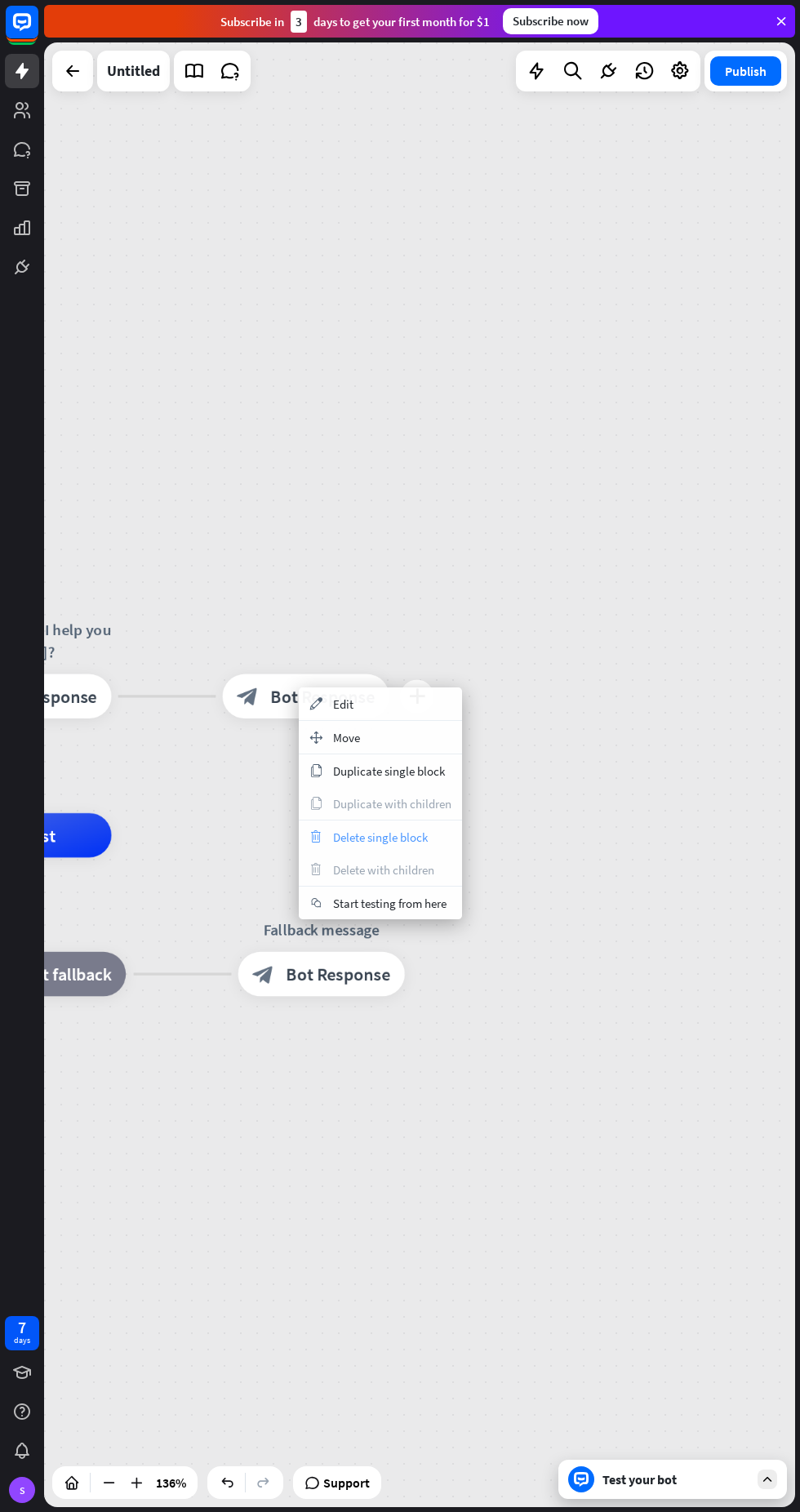
click at [408, 832] on span "Delete single block" at bounding box center [380, 838] width 95 height 16
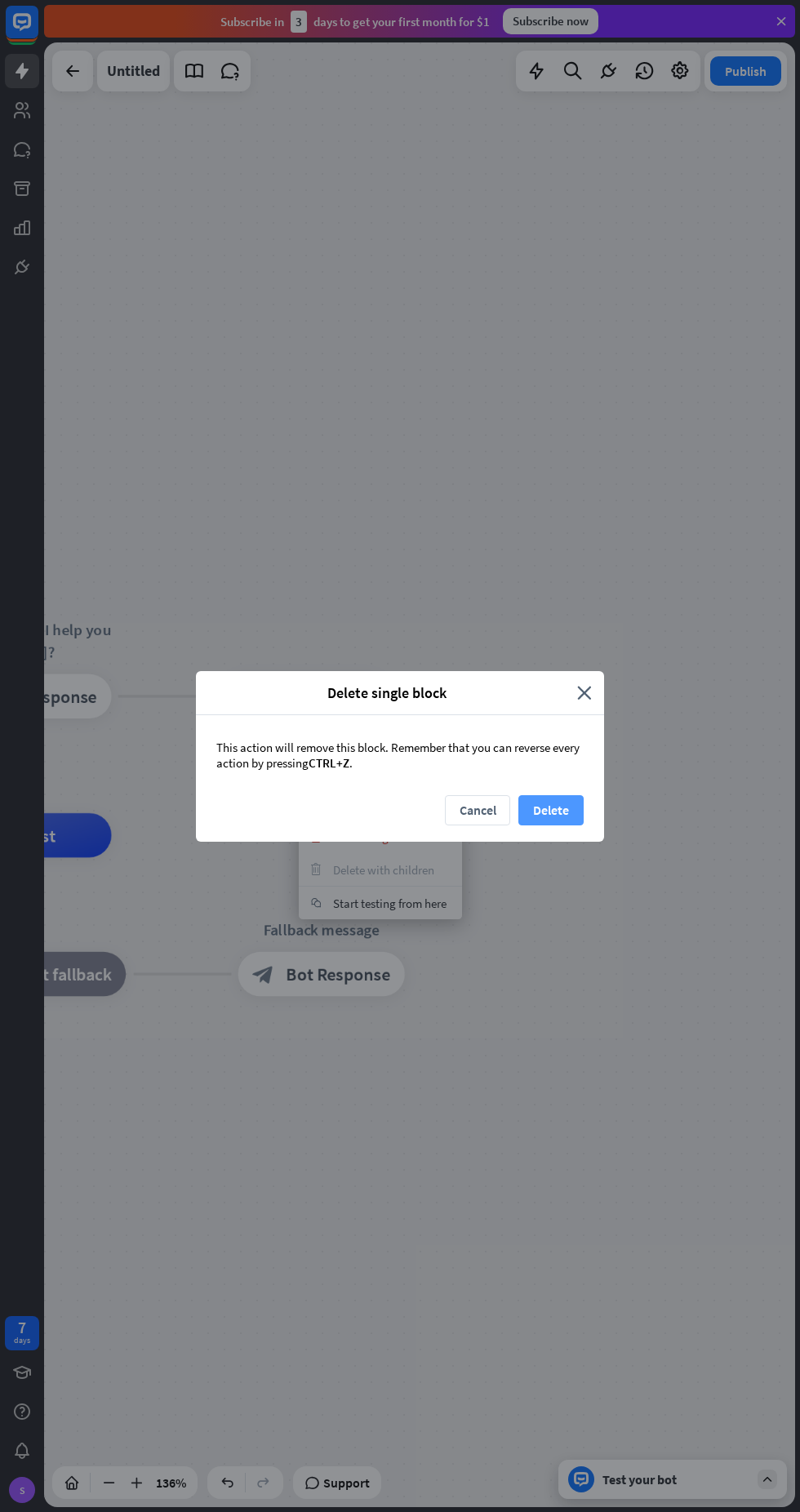
click at [551, 808] on button "Delete" at bounding box center [552, 810] width 65 height 30
